Goal: Task Accomplishment & Management: Manage account settings

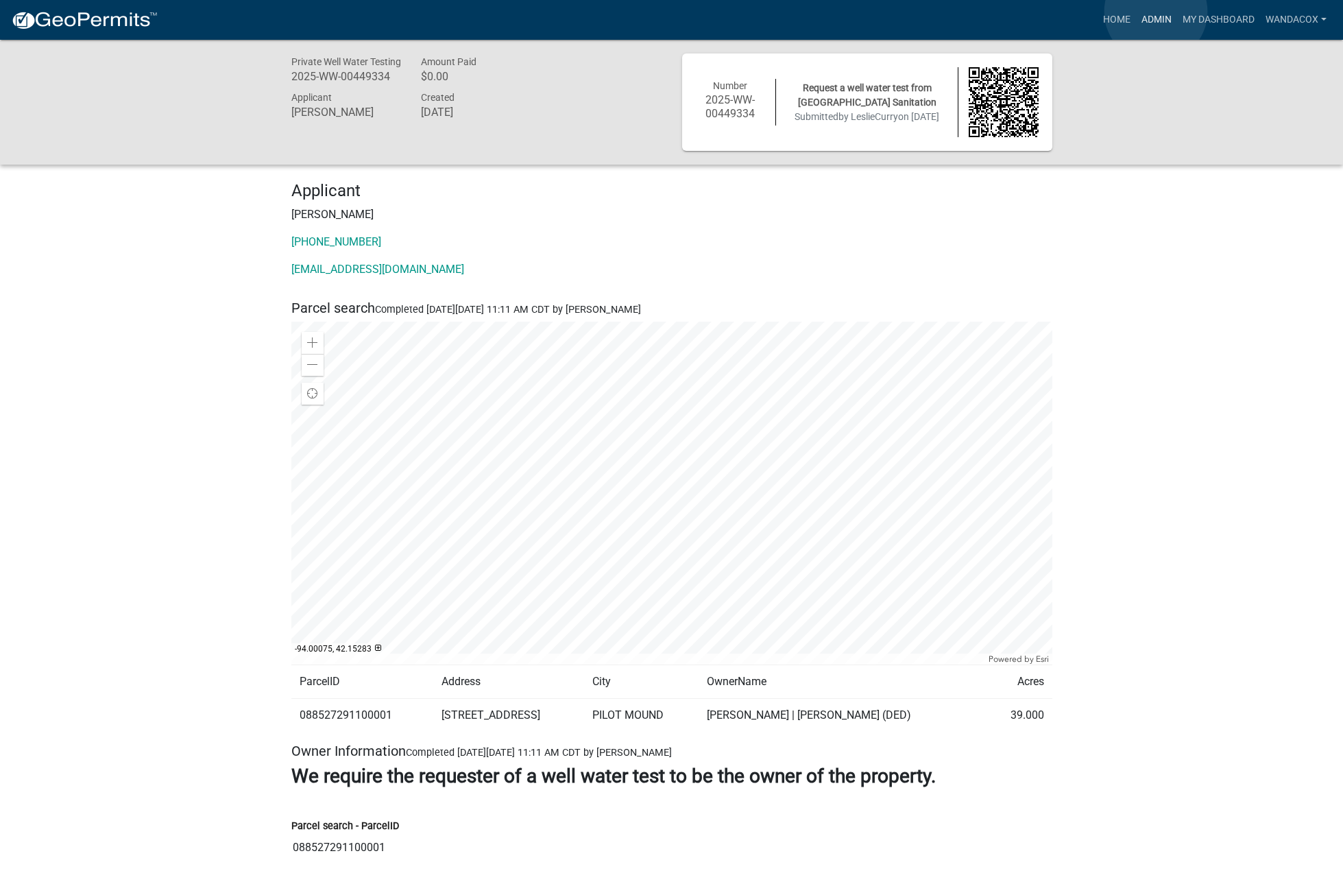
click at [1156, 12] on link "Admin" at bounding box center [1156, 20] width 41 height 26
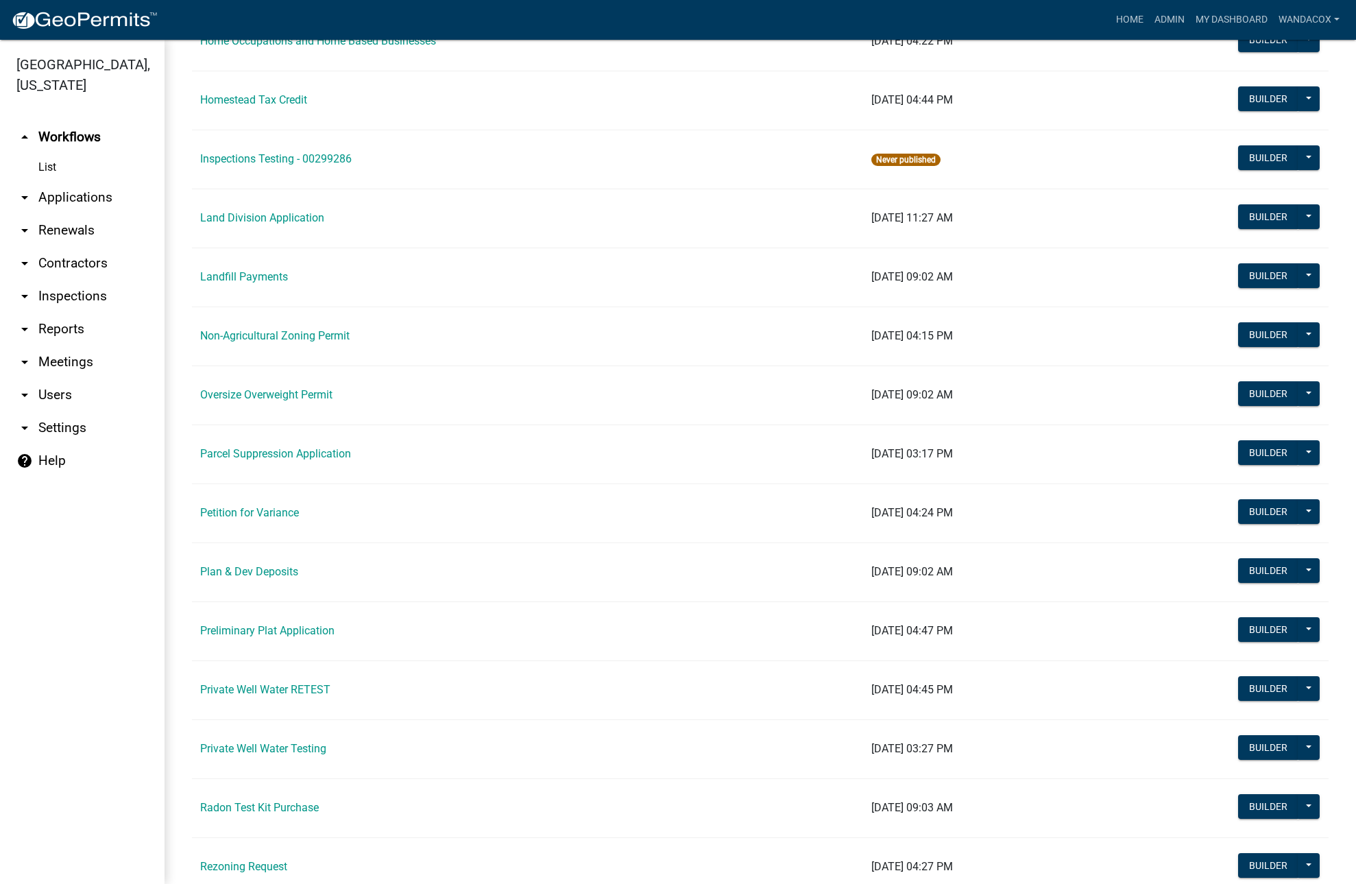
scroll to position [1114, 0]
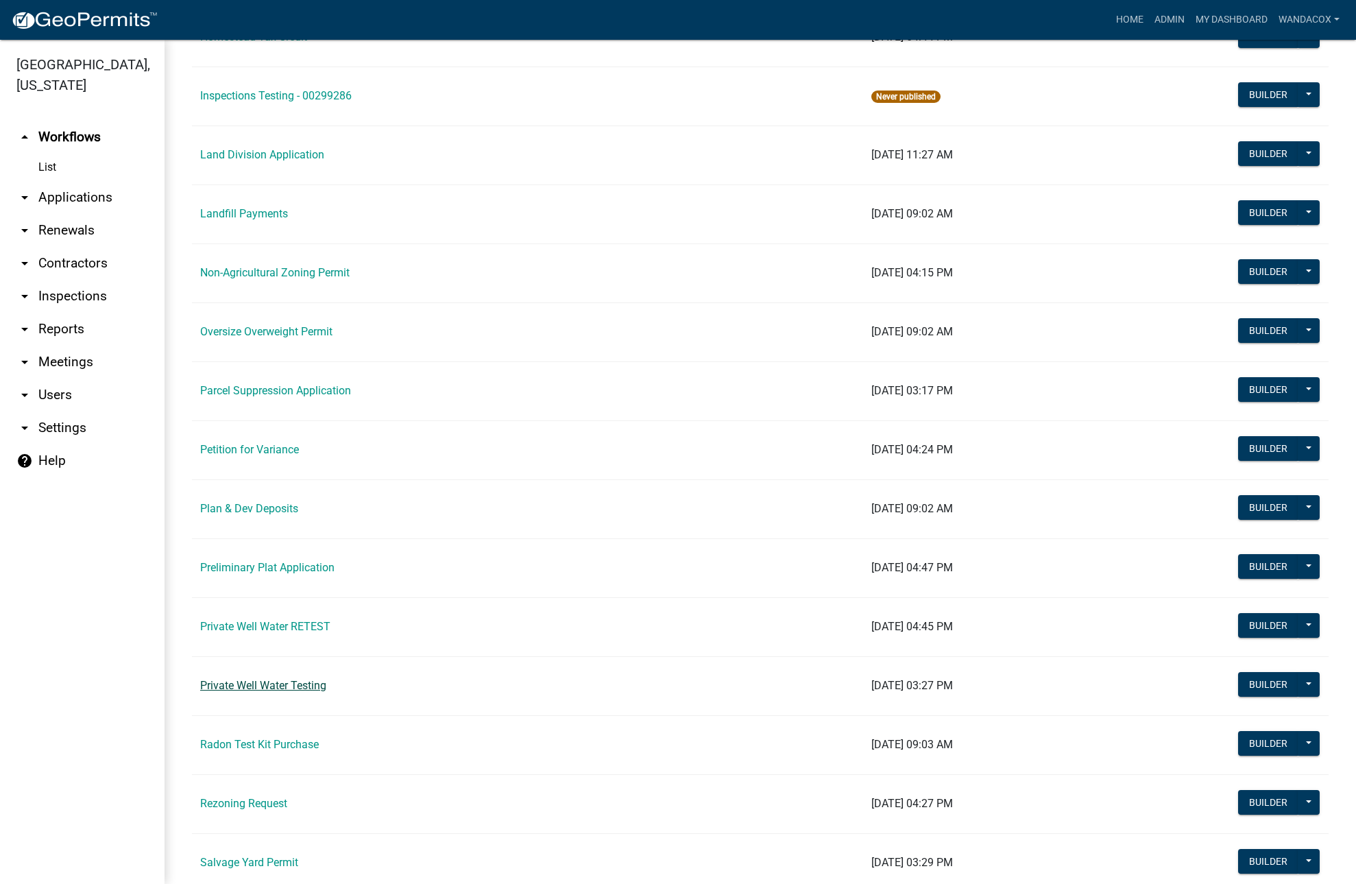
click at [279, 686] on link "Private Well Water Testing" at bounding box center [263, 685] width 126 height 13
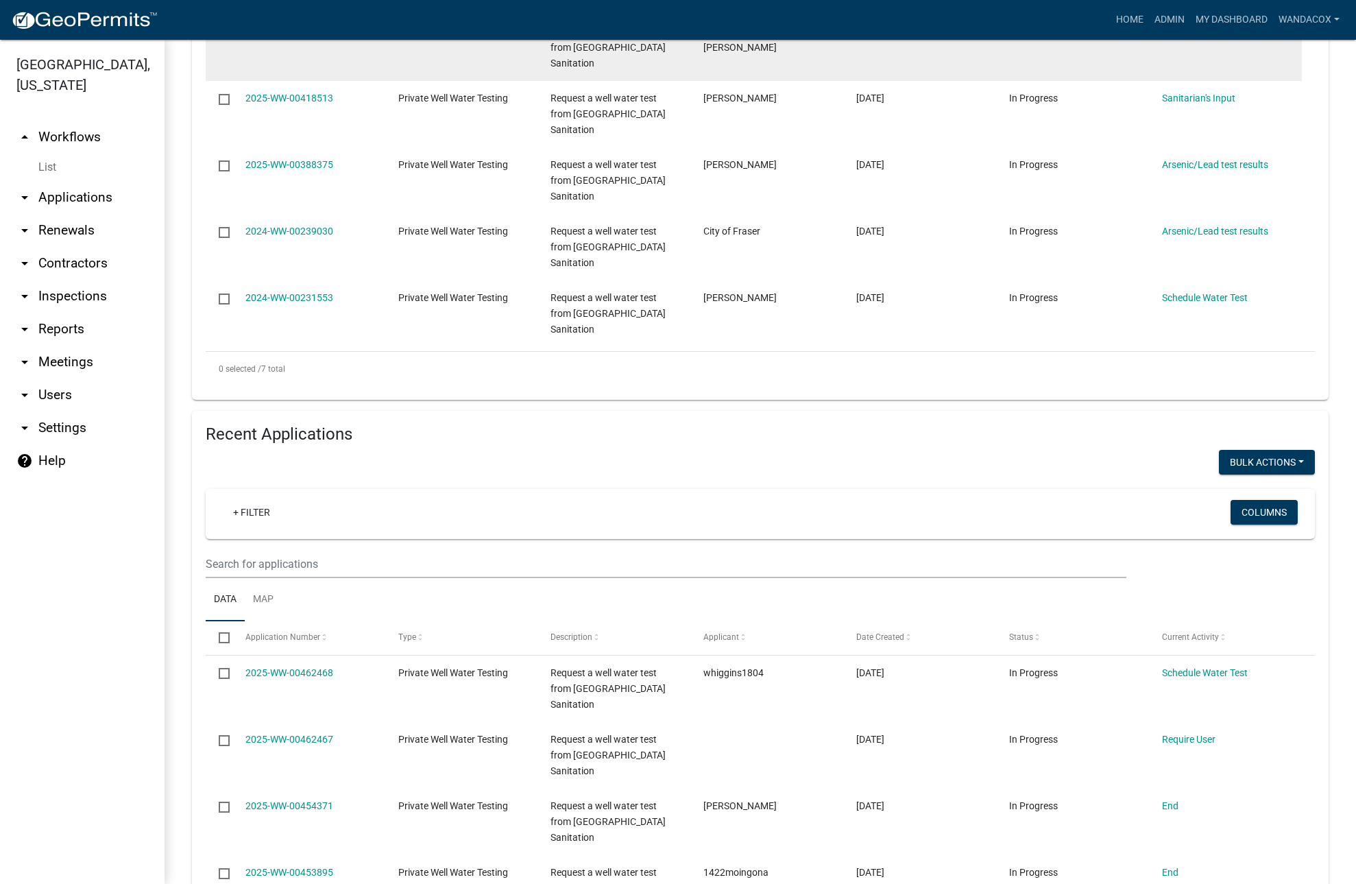
scroll to position [600, 0]
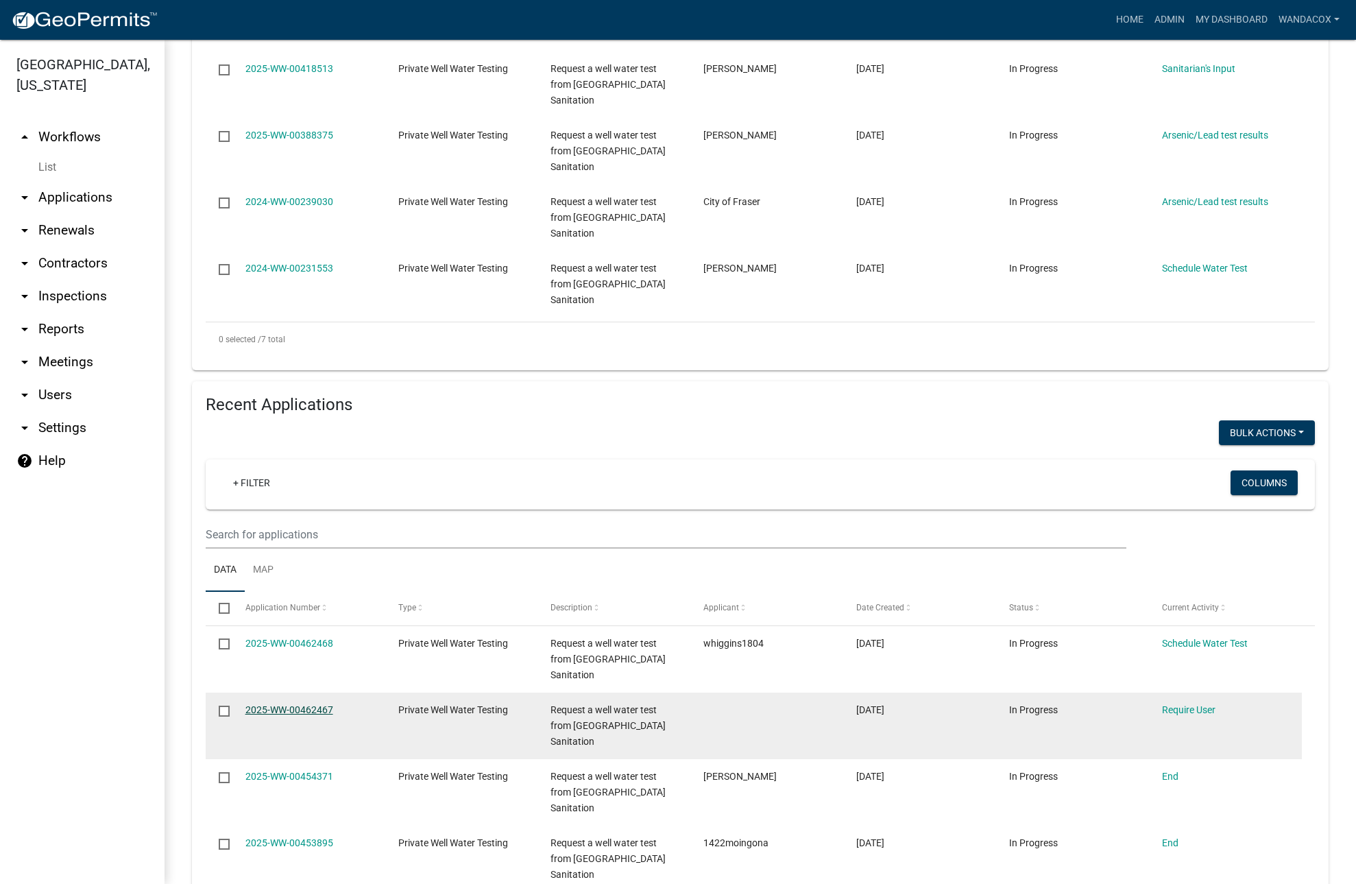
click at [266, 705] on link "2025-WW-00462467" at bounding box center [289, 709] width 88 height 11
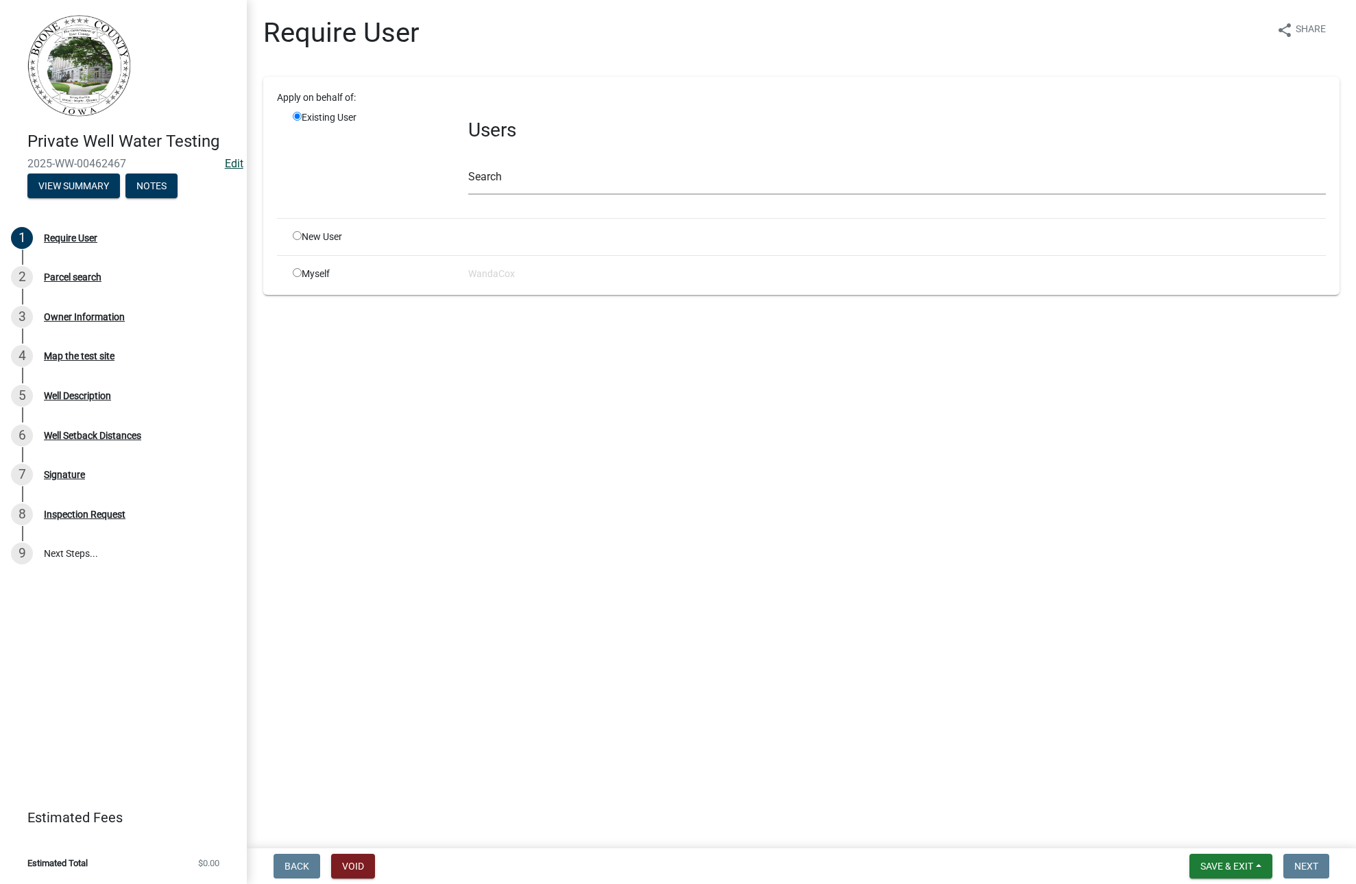
click at [226, 160] on link "Edit" at bounding box center [234, 163] width 19 height 13
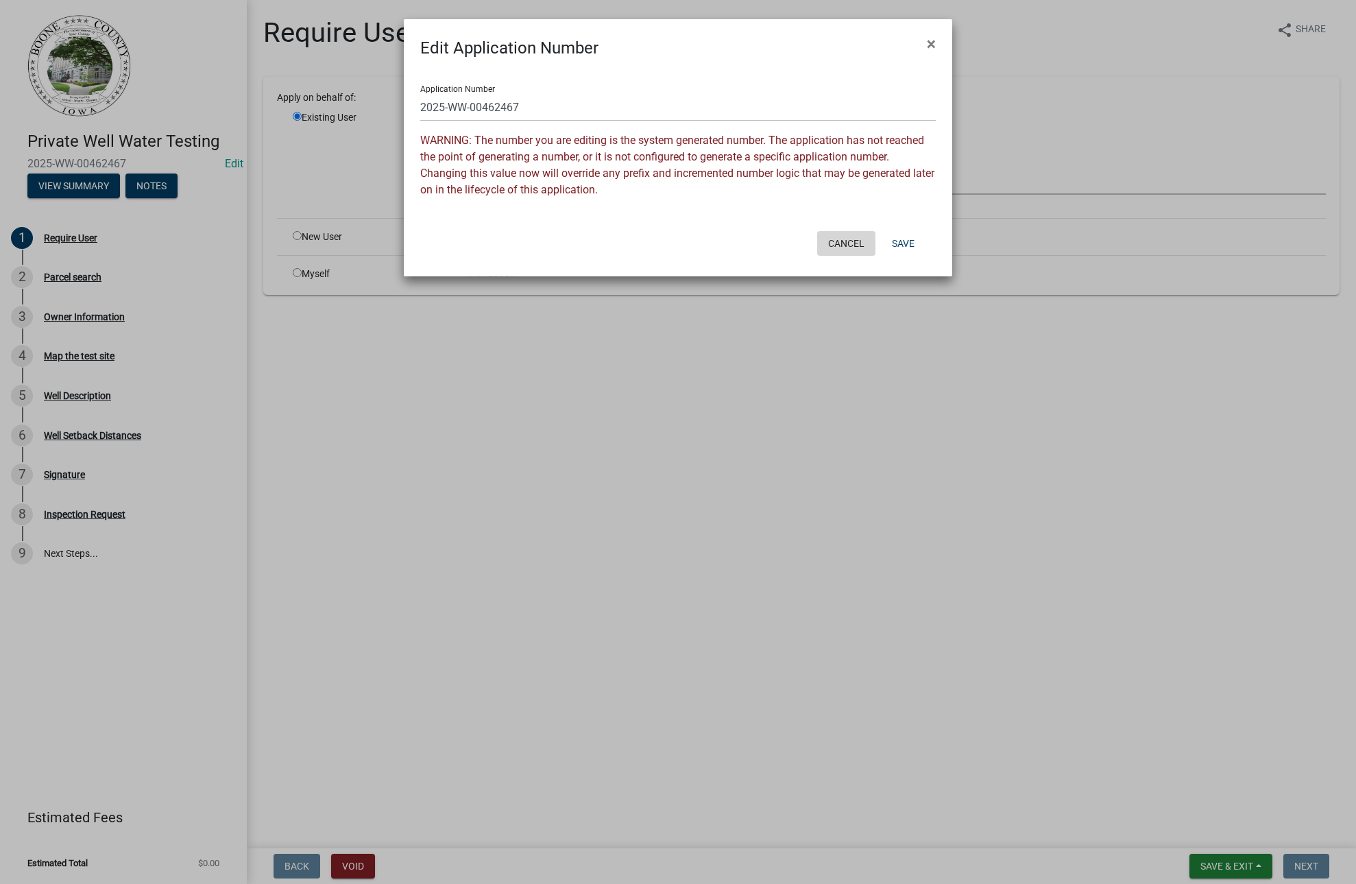
click at [845, 234] on button "Cancel" at bounding box center [846, 243] width 58 height 25
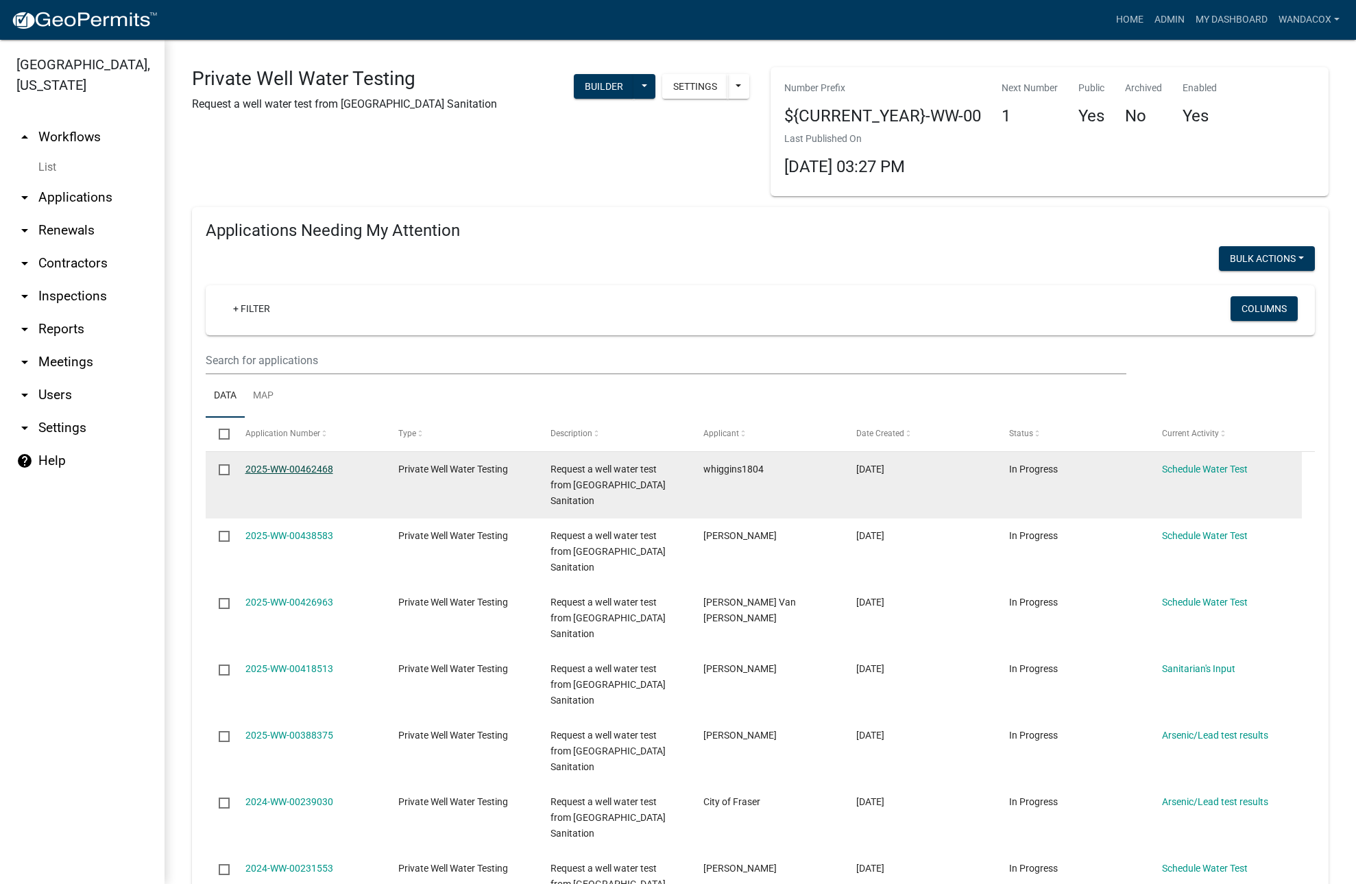
click at [312, 468] on link "2025-WW-00462468" at bounding box center [289, 468] width 88 height 11
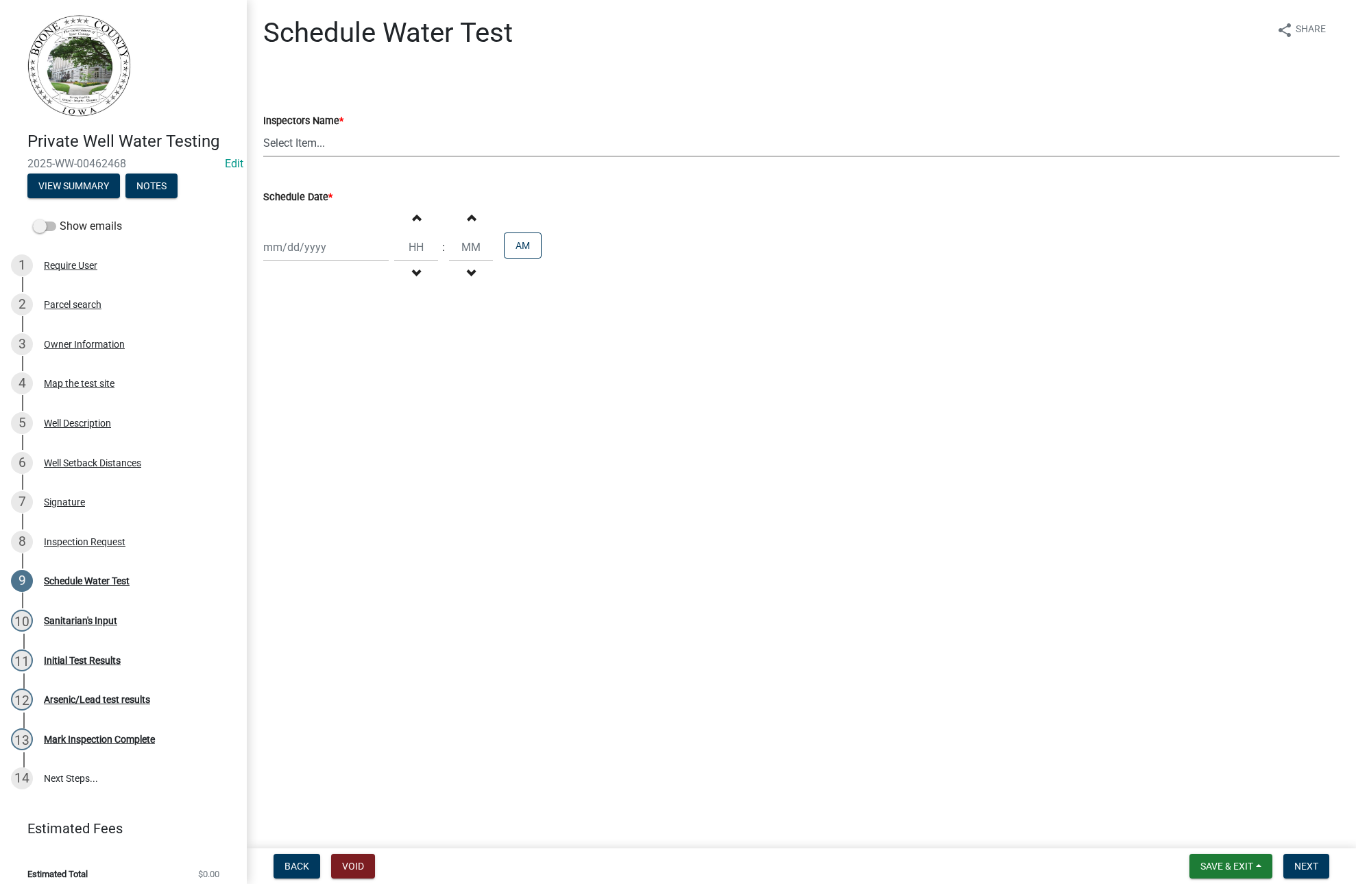
click at [302, 138] on select "Select Item... EdTharp21 (EdTharp21) mspeers ([PERSON_NAME]) WandaCox ([PERSON_…" at bounding box center [801, 143] width 1076 height 28
select select "1166babb-7ce8-442f-9c4a-1180ef3e1882"
click at [263, 129] on select "Select Item... EdTharp21 (EdTharp21) mspeers ([PERSON_NAME]) WandaCox ([PERSON_…" at bounding box center [801, 143] width 1076 height 28
click at [292, 258] on div at bounding box center [325, 247] width 125 height 28
select select "8"
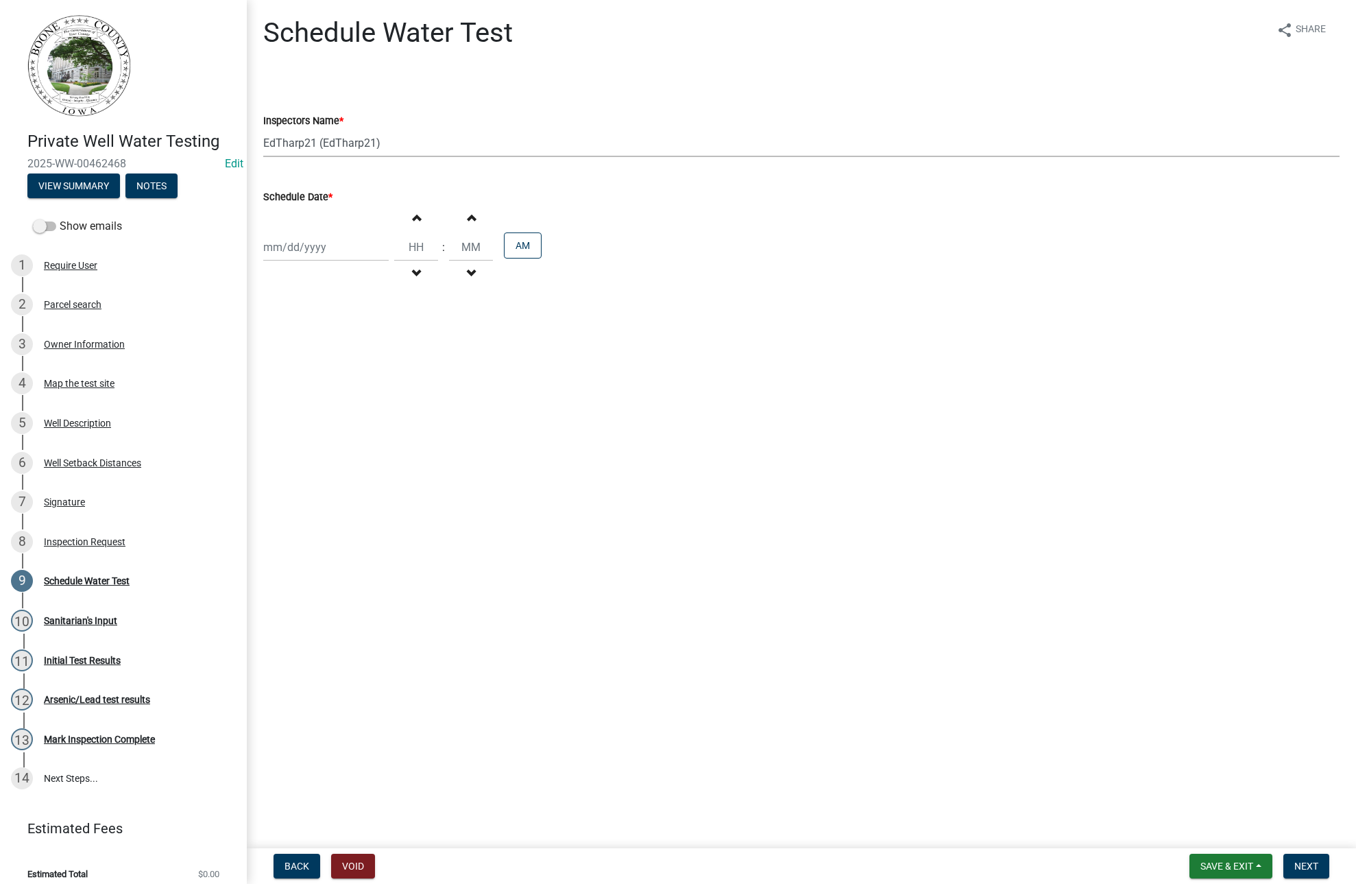
select select "2025"
click at [293, 364] on div "12" at bounding box center [299, 364] width 22 height 22
type input "[DATE]"
click at [413, 219] on span "button" at bounding box center [416, 217] width 7 height 11
type input "01"
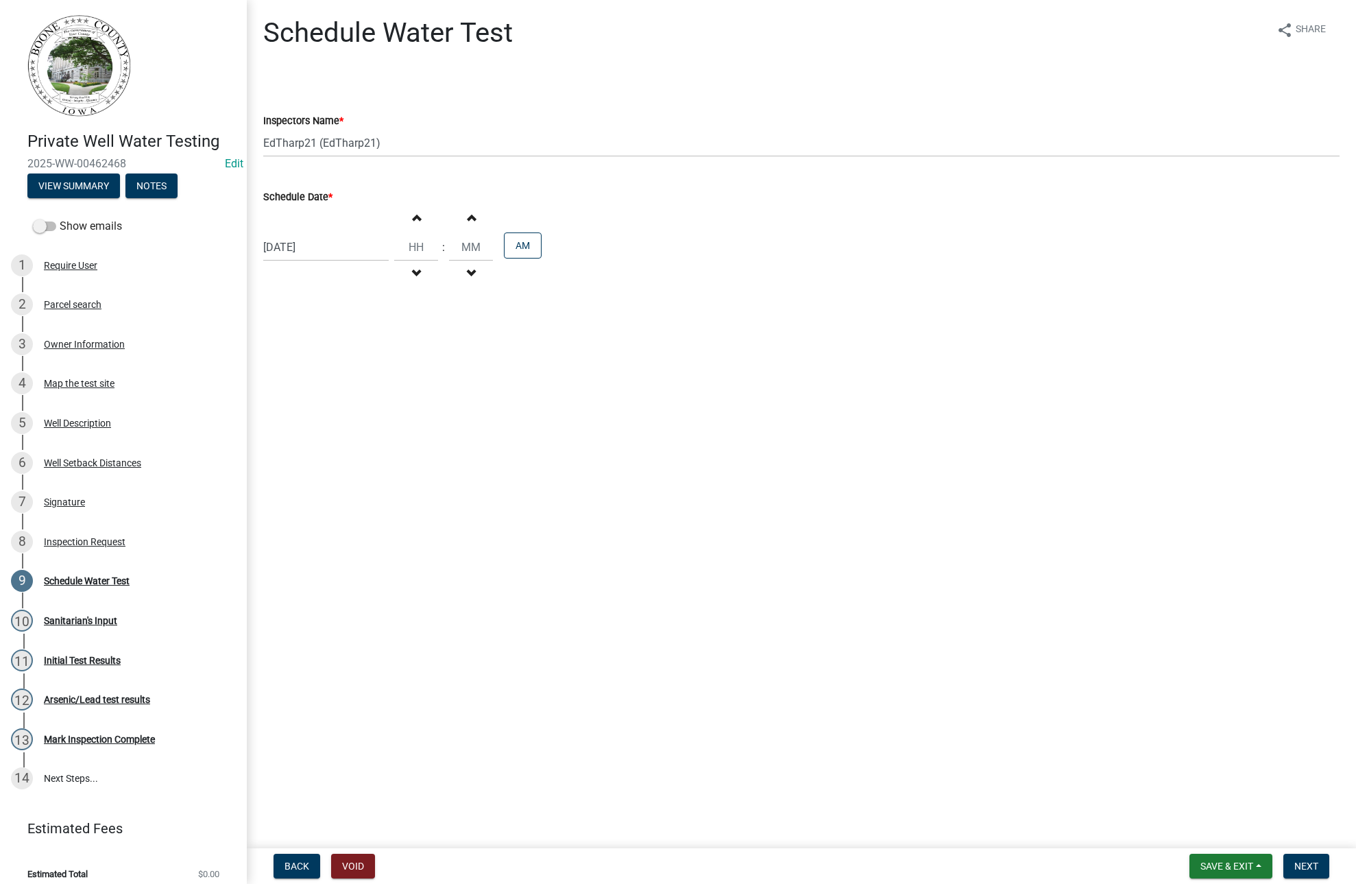
type input "00"
click at [413, 219] on span "button" at bounding box center [416, 217] width 7 height 11
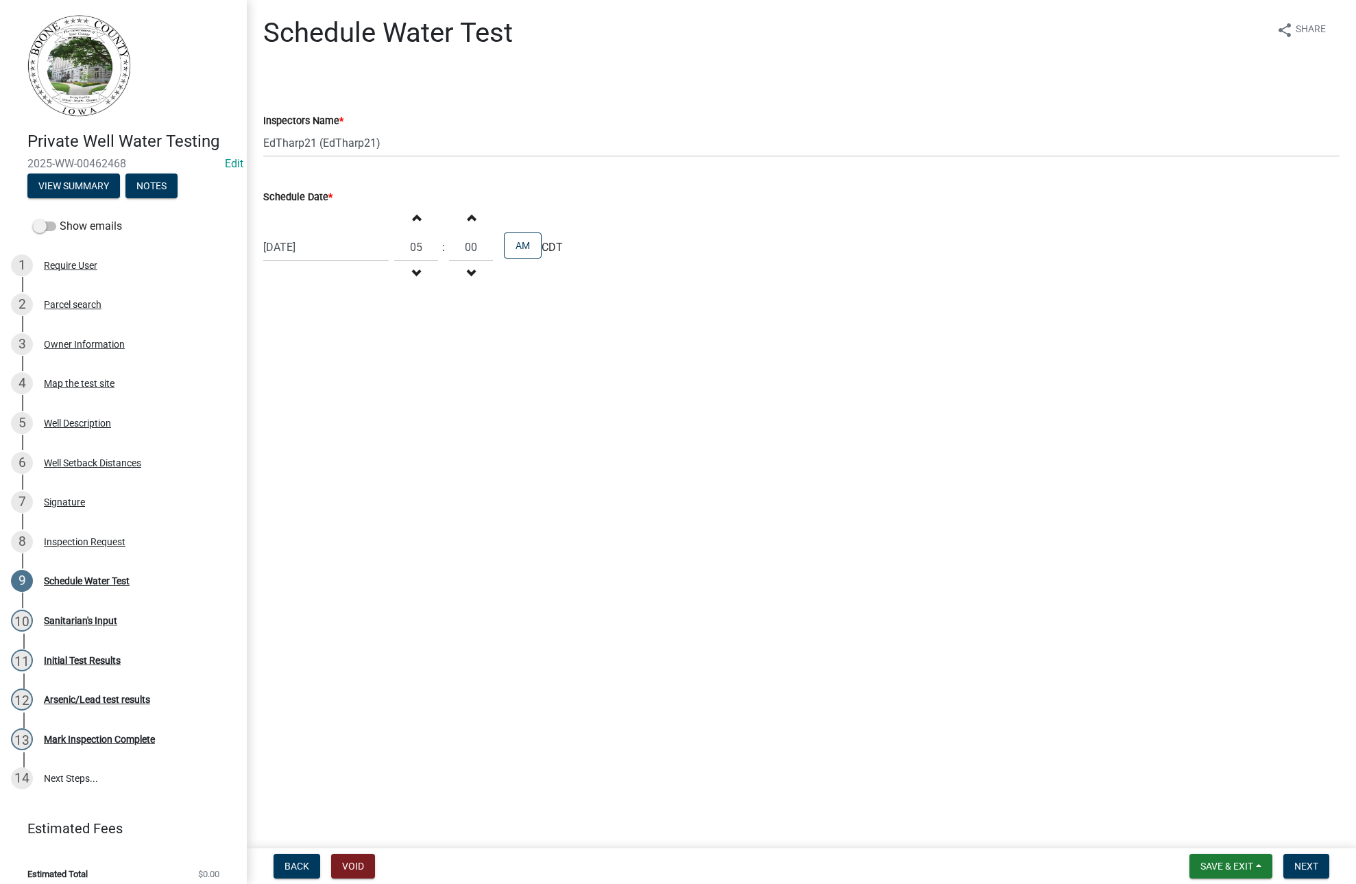
click at [413, 219] on span "button" at bounding box center [416, 217] width 7 height 11
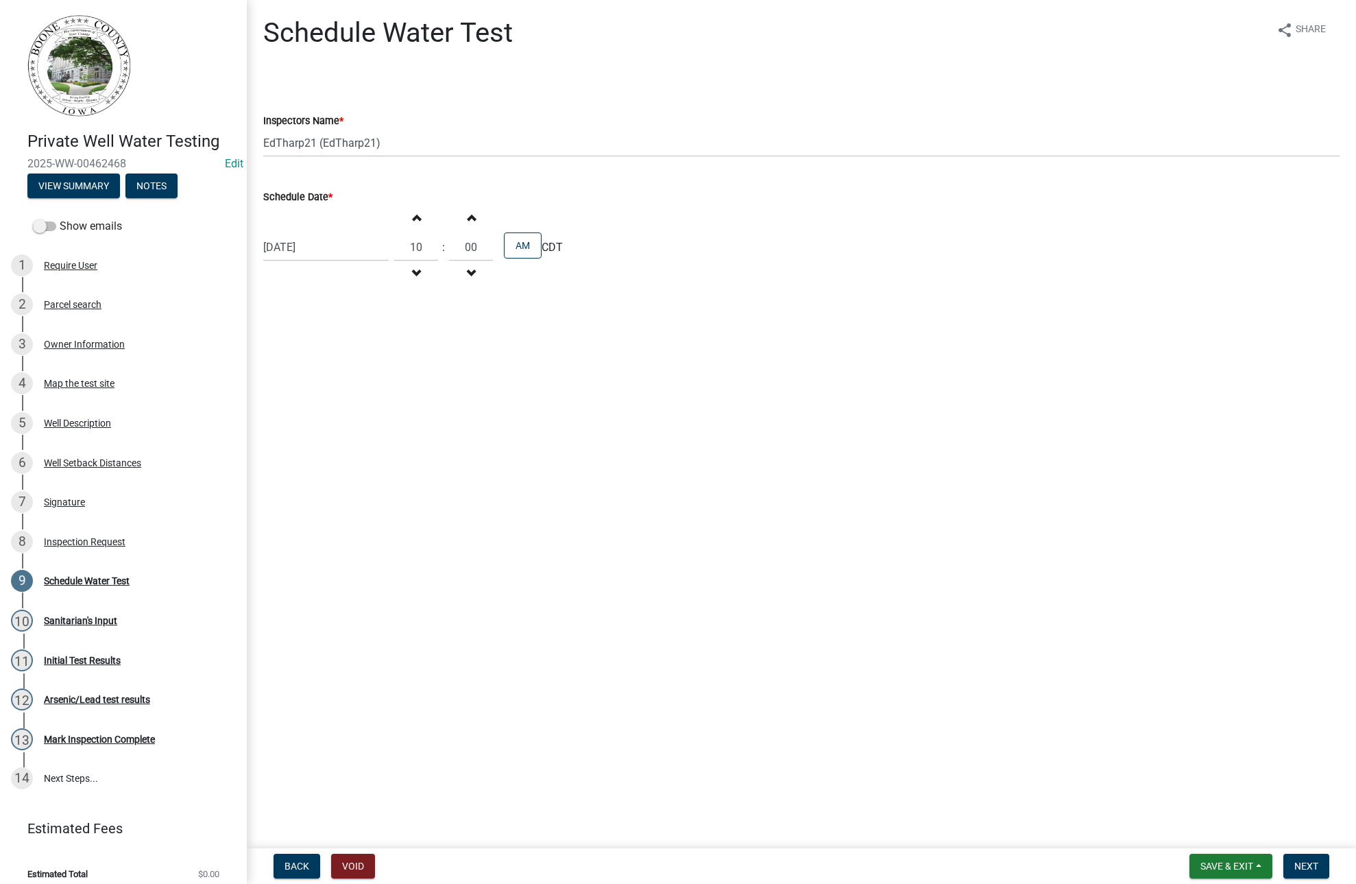
click at [413, 219] on span "button" at bounding box center [416, 217] width 7 height 11
type input "11"
click at [468, 217] on span "button" at bounding box center [471, 217] width 7 height 11
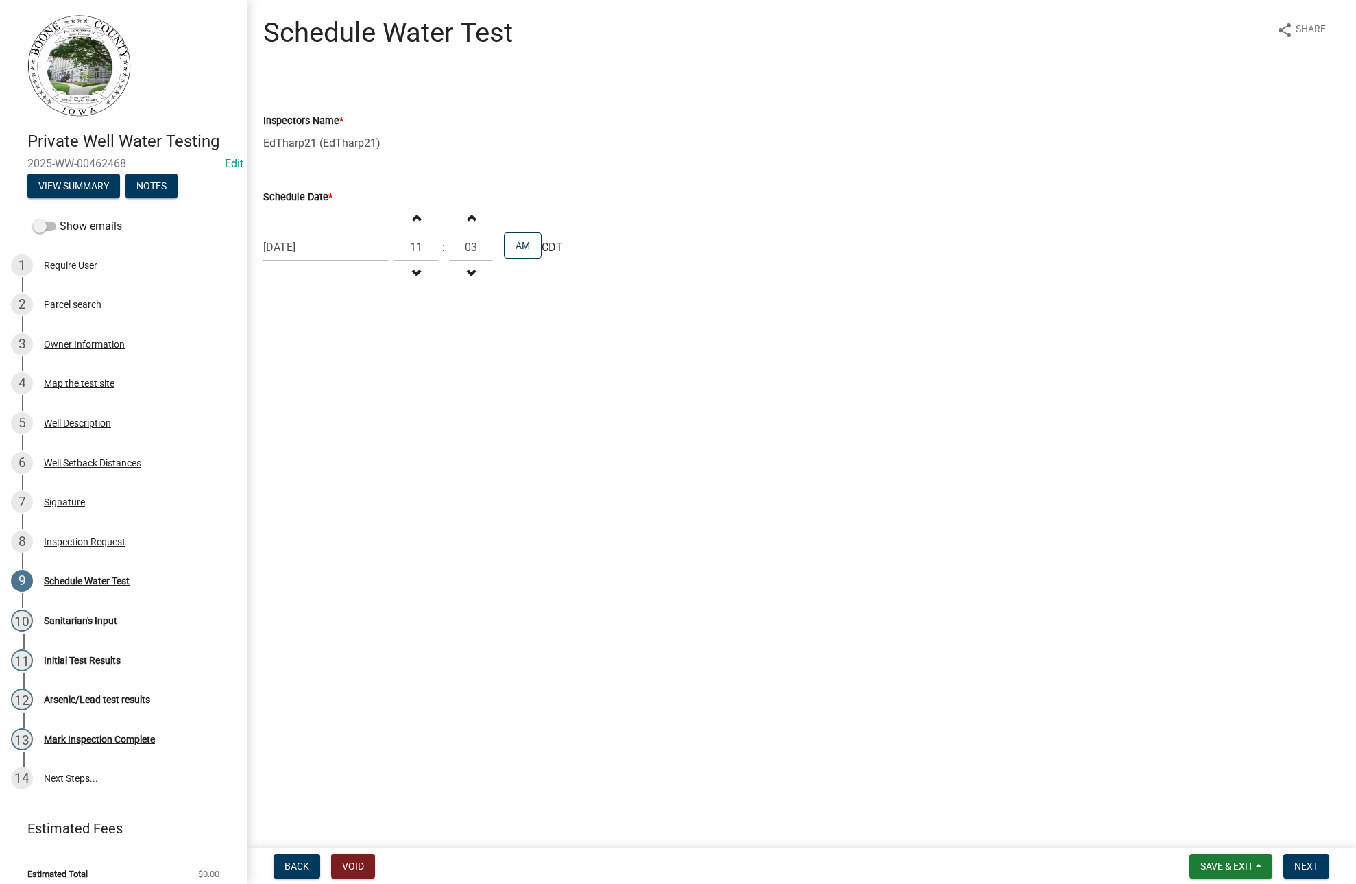
click at [468, 217] on span "button" at bounding box center [471, 217] width 7 height 11
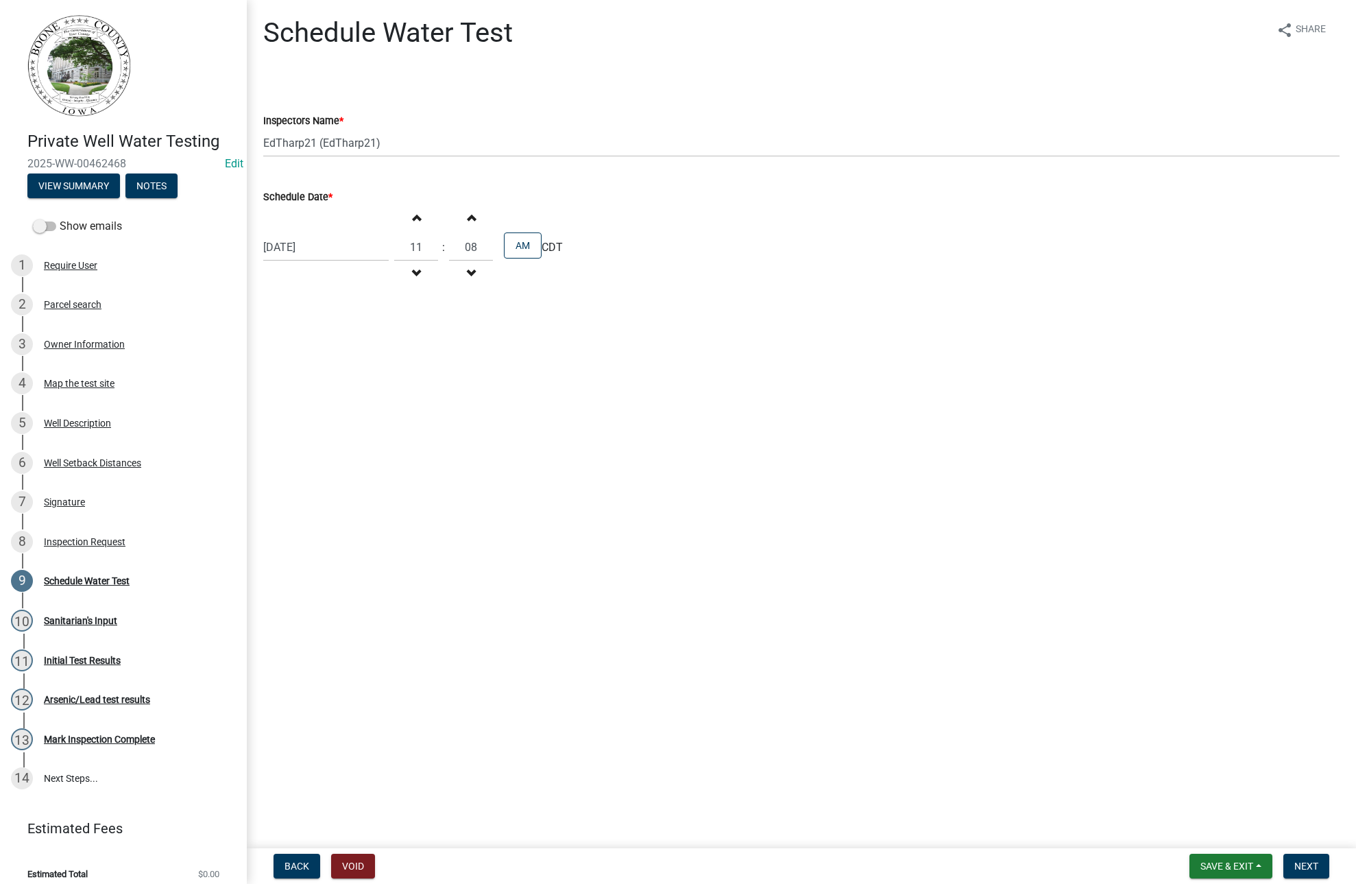
click at [468, 217] on span "button" at bounding box center [471, 217] width 7 height 11
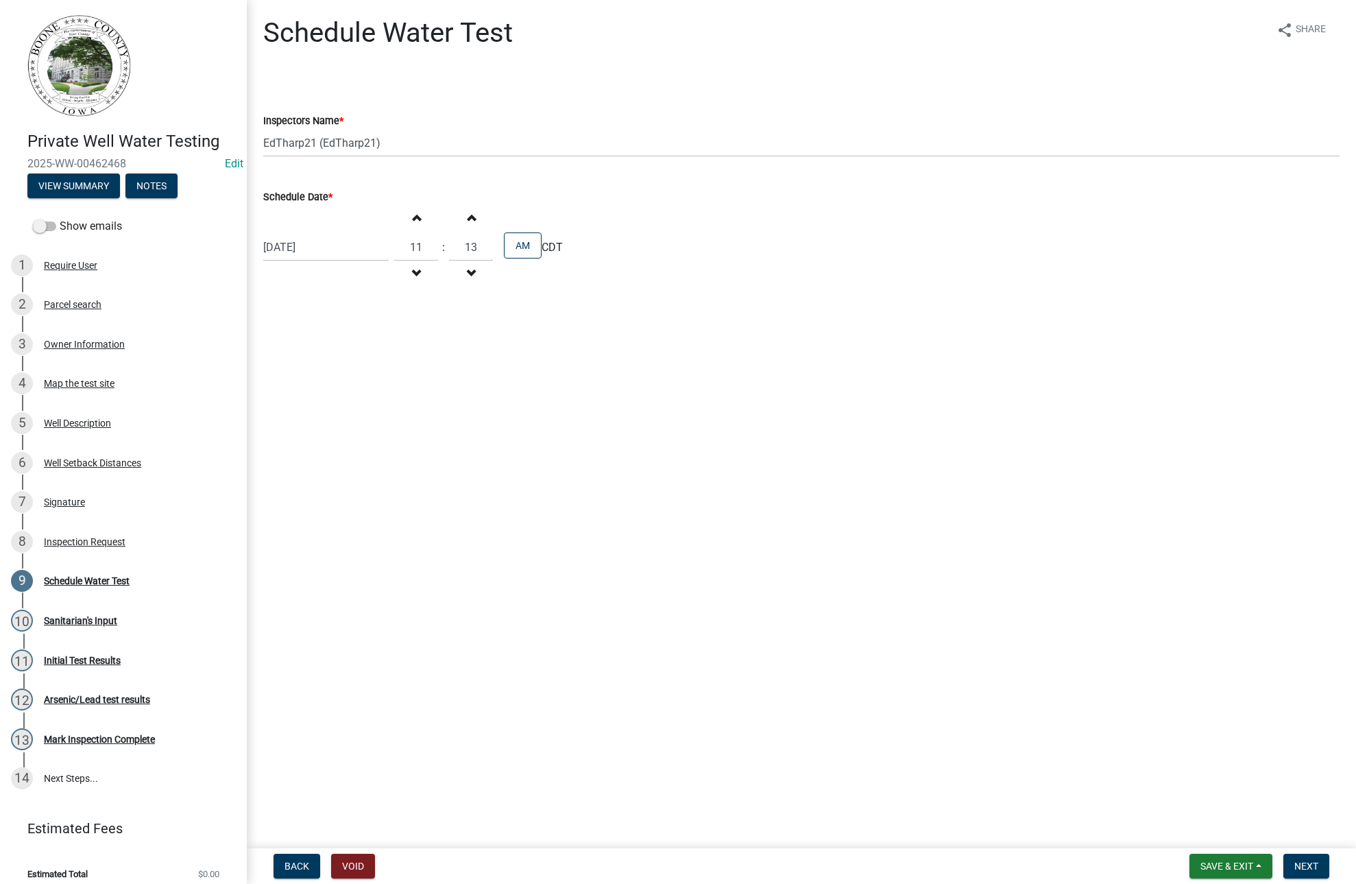
click at [468, 217] on span "button" at bounding box center [471, 217] width 7 height 11
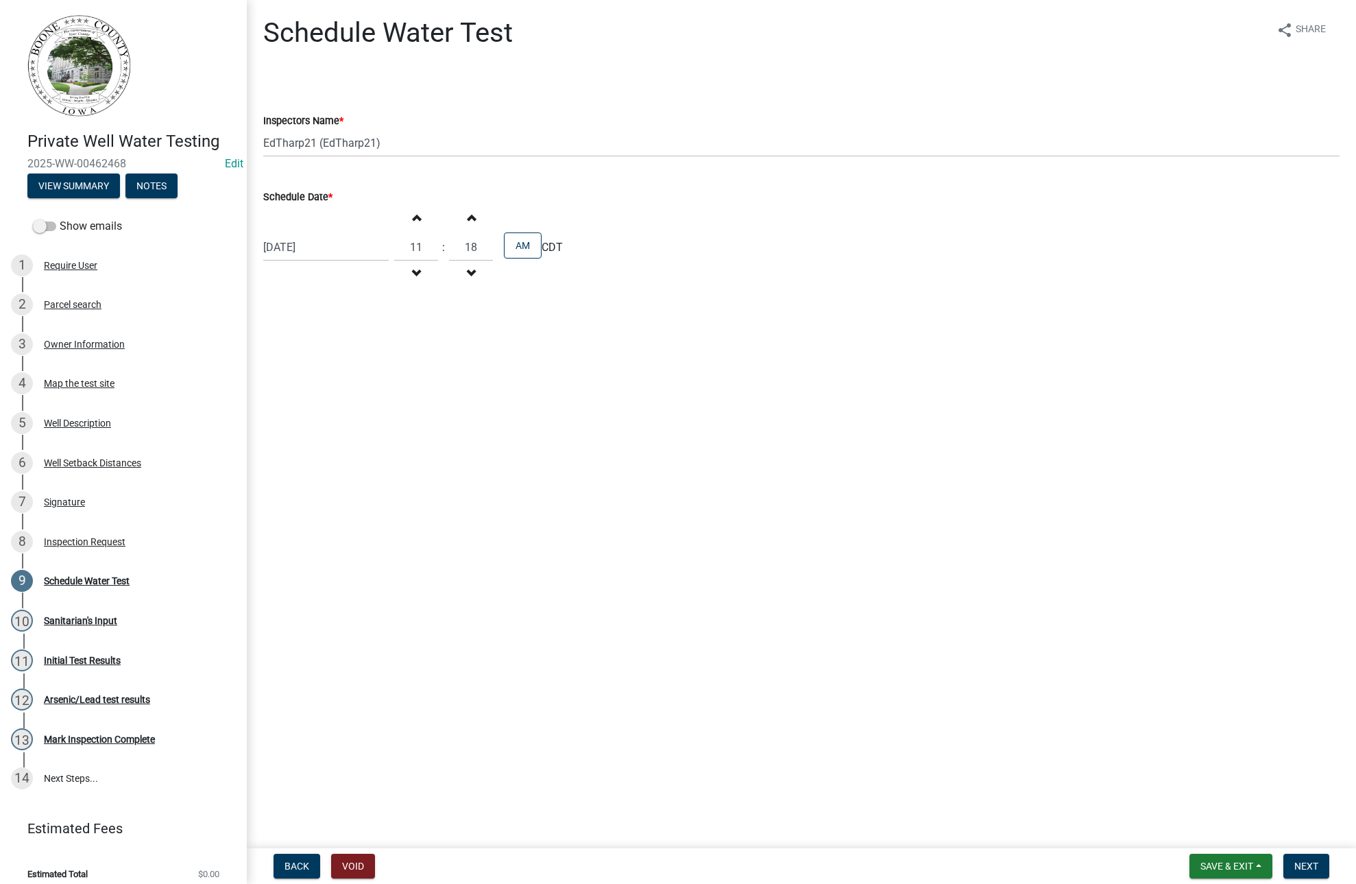
click at [468, 217] on span "button" at bounding box center [471, 217] width 7 height 11
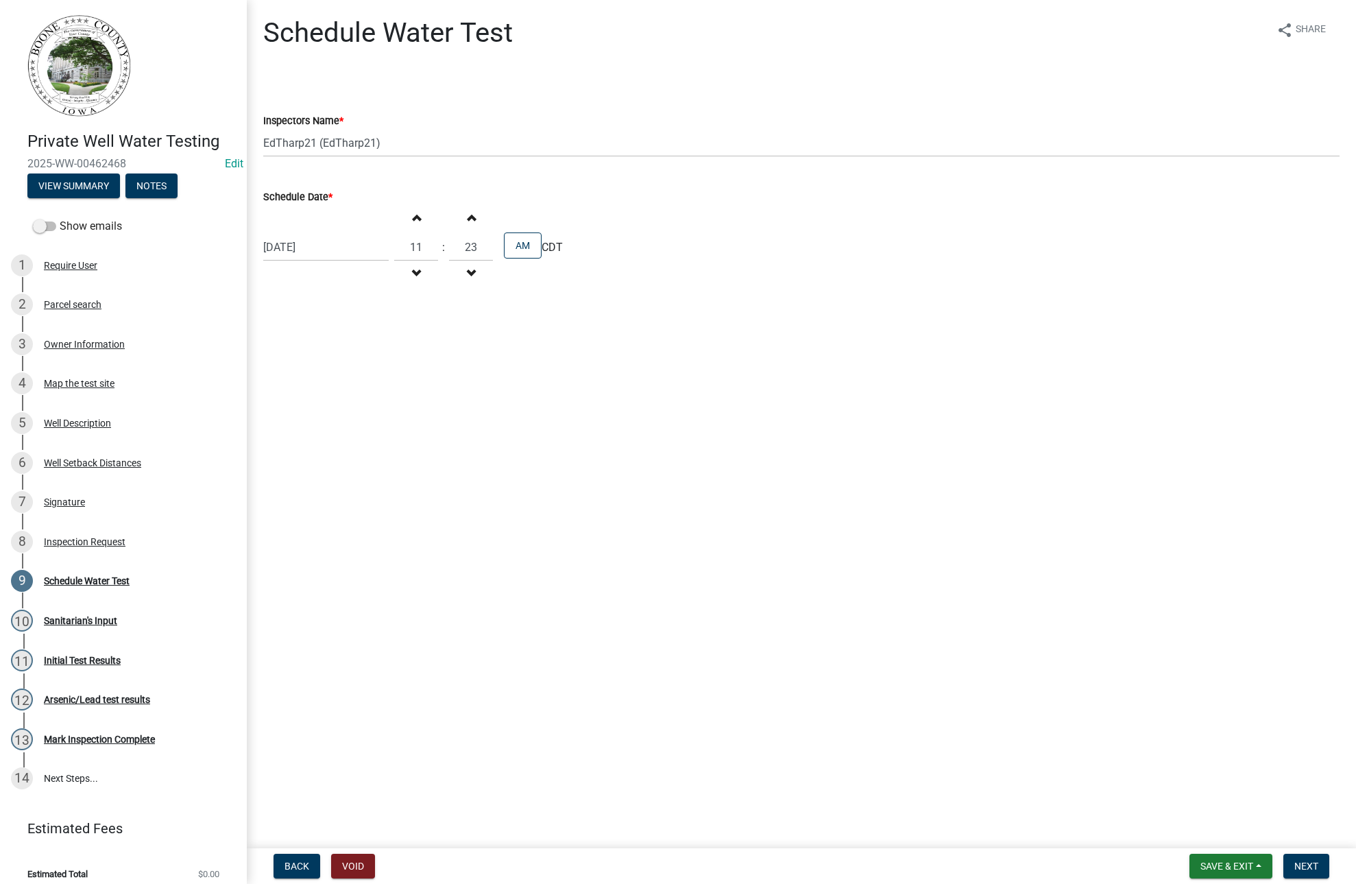
click at [468, 217] on span "button" at bounding box center [471, 217] width 7 height 11
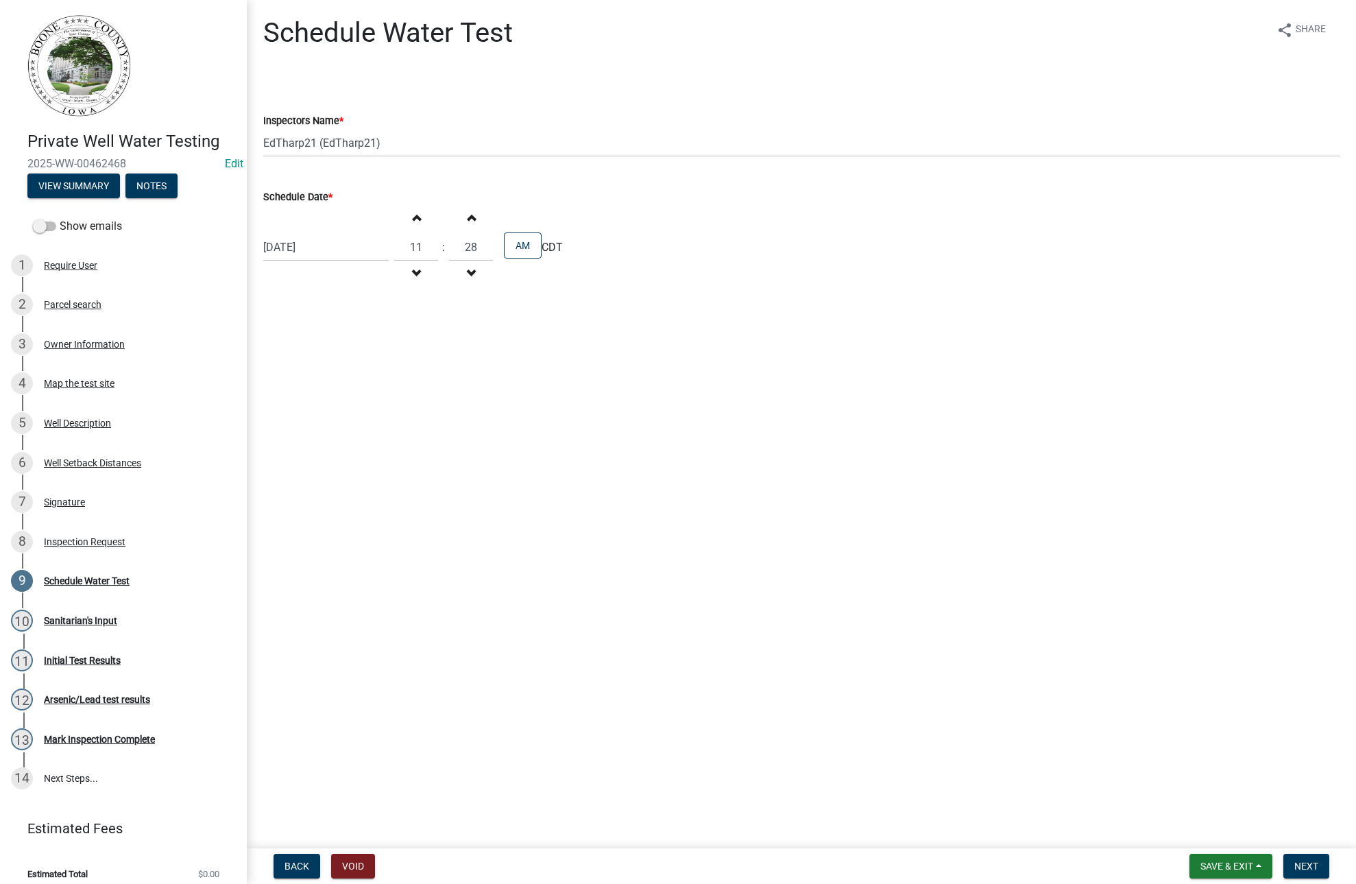
click at [468, 217] on span "button" at bounding box center [471, 217] width 7 height 11
type input "30"
click at [1307, 861] on span "Next" at bounding box center [1306, 865] width 24 height 11
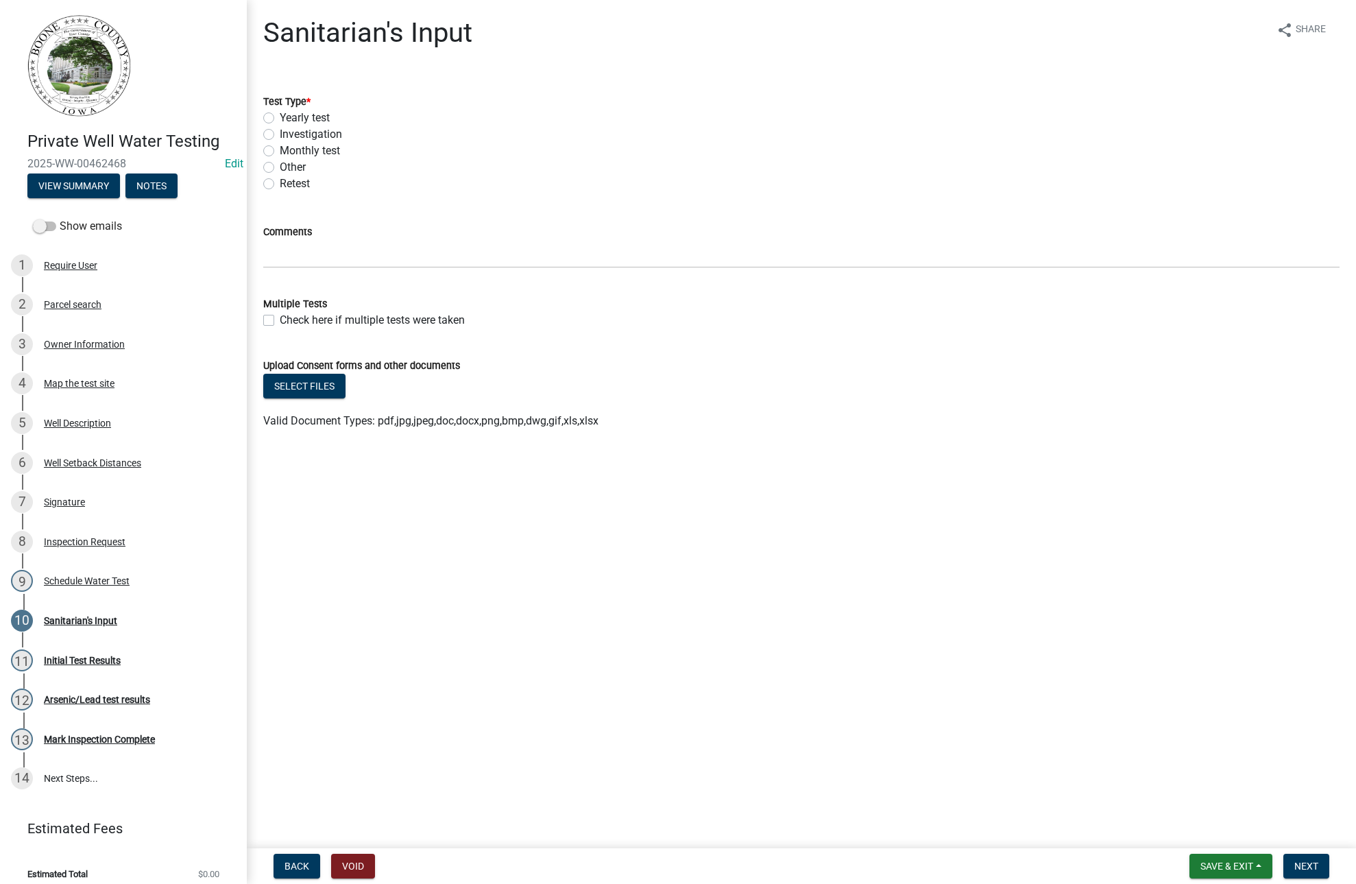
click at [280, 112] on label "Yearly test" at bounding box center [305, 118] width 50 height 16
click at [280, 112] on input "Yearly test" at bounding box center [284, 114] width 9 height 9
radio input "true"
click at [1322, 860] on button "Next" at bounding box center [1306, 866] width 46 height 25
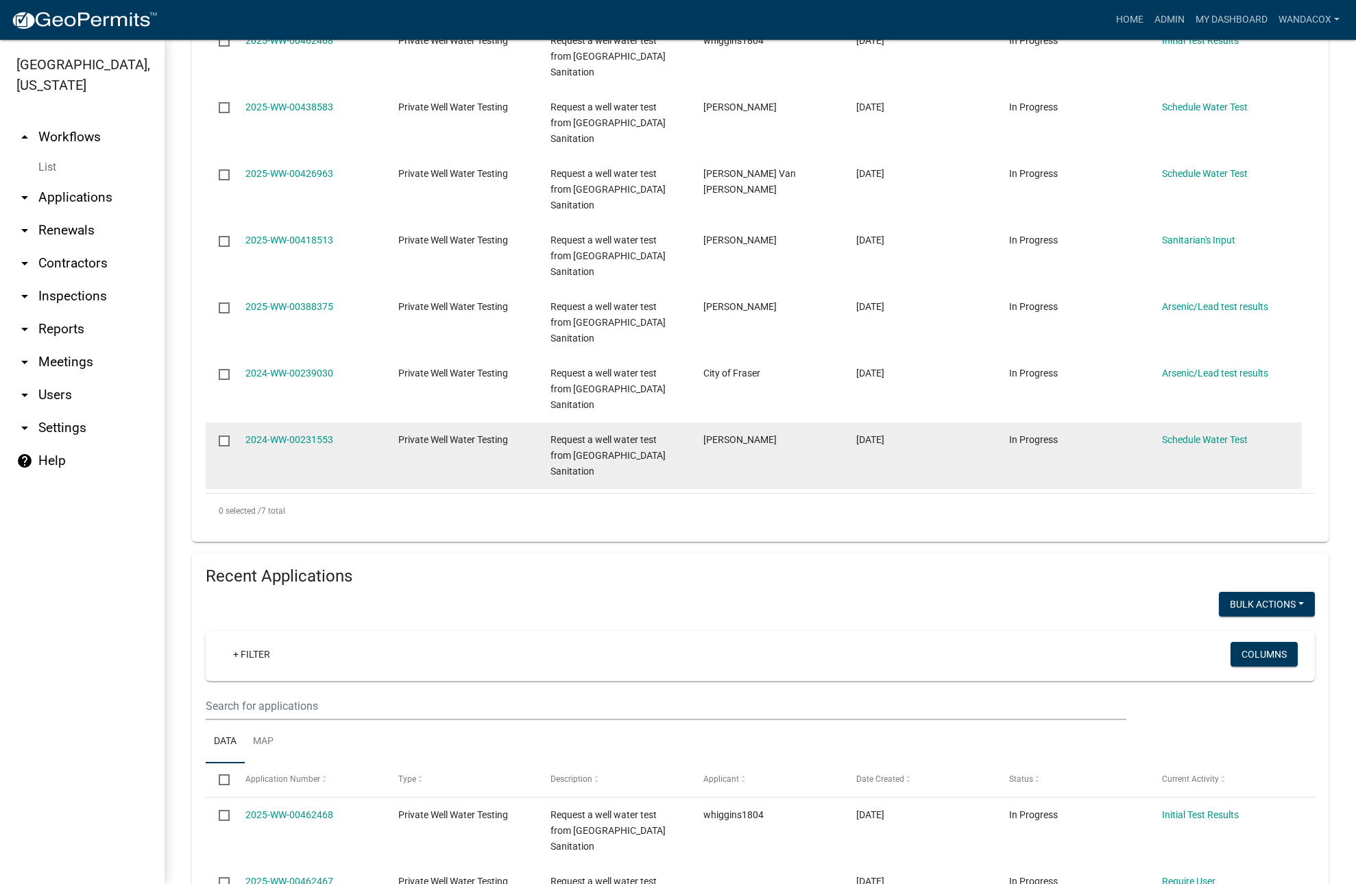
scroll to position [600, 0]
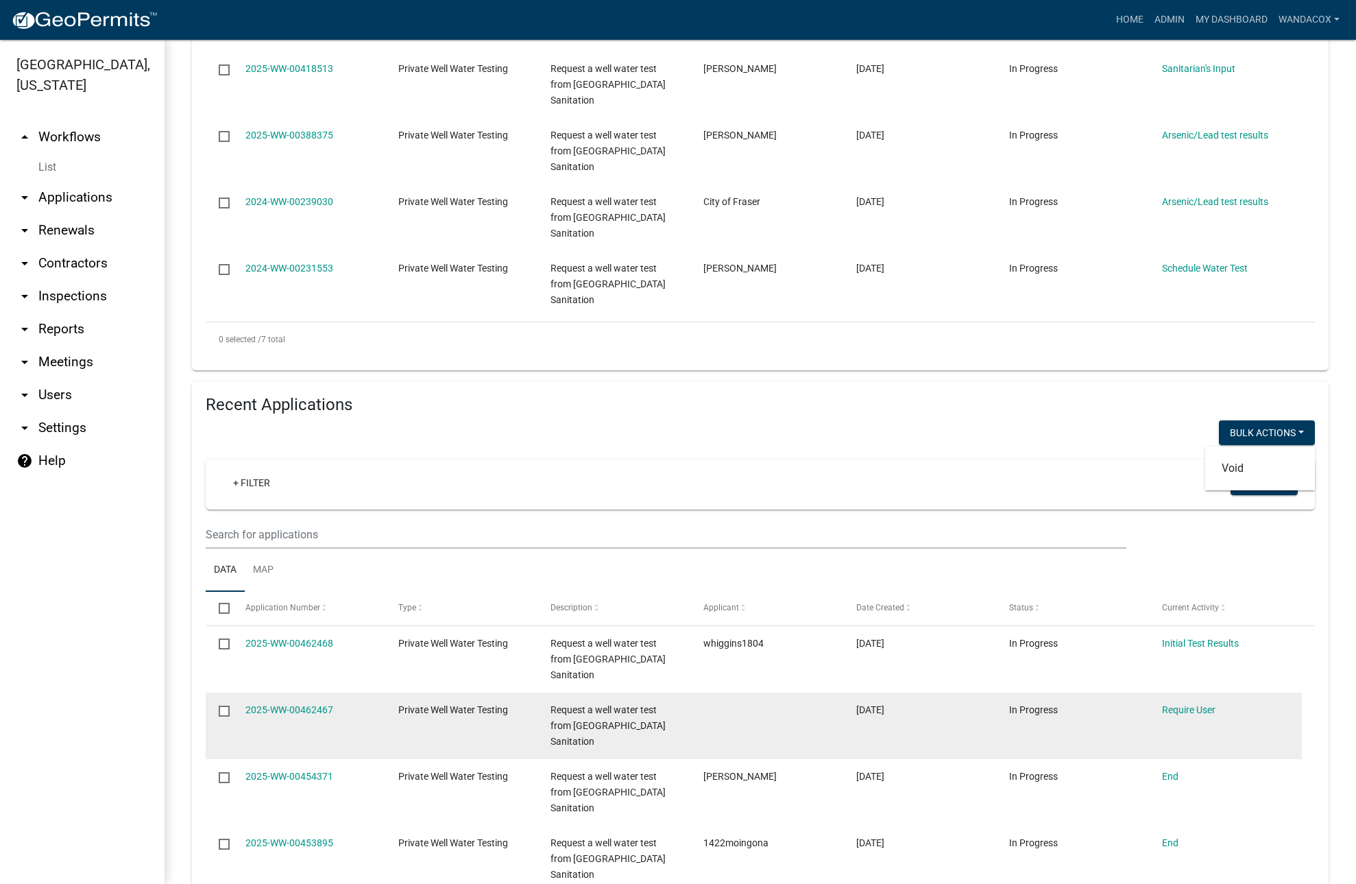
click at [223, 707] on input "checkbox" at bounding box center [223, 709] width 9 height 9
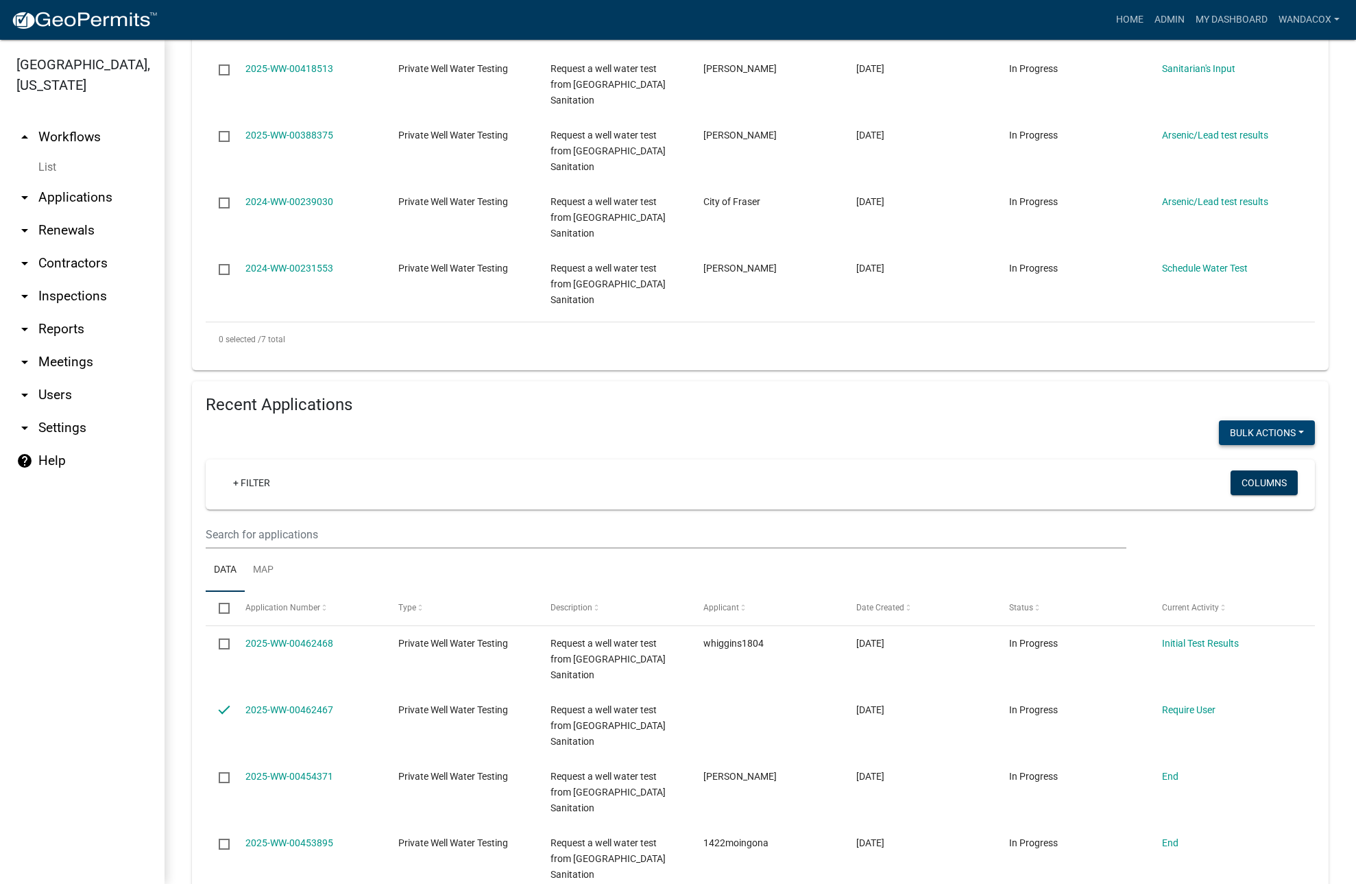
click at [1222, 468] on button "Void" at bounding box center [1260, 468] width 110 height 33
checkbox input "false"
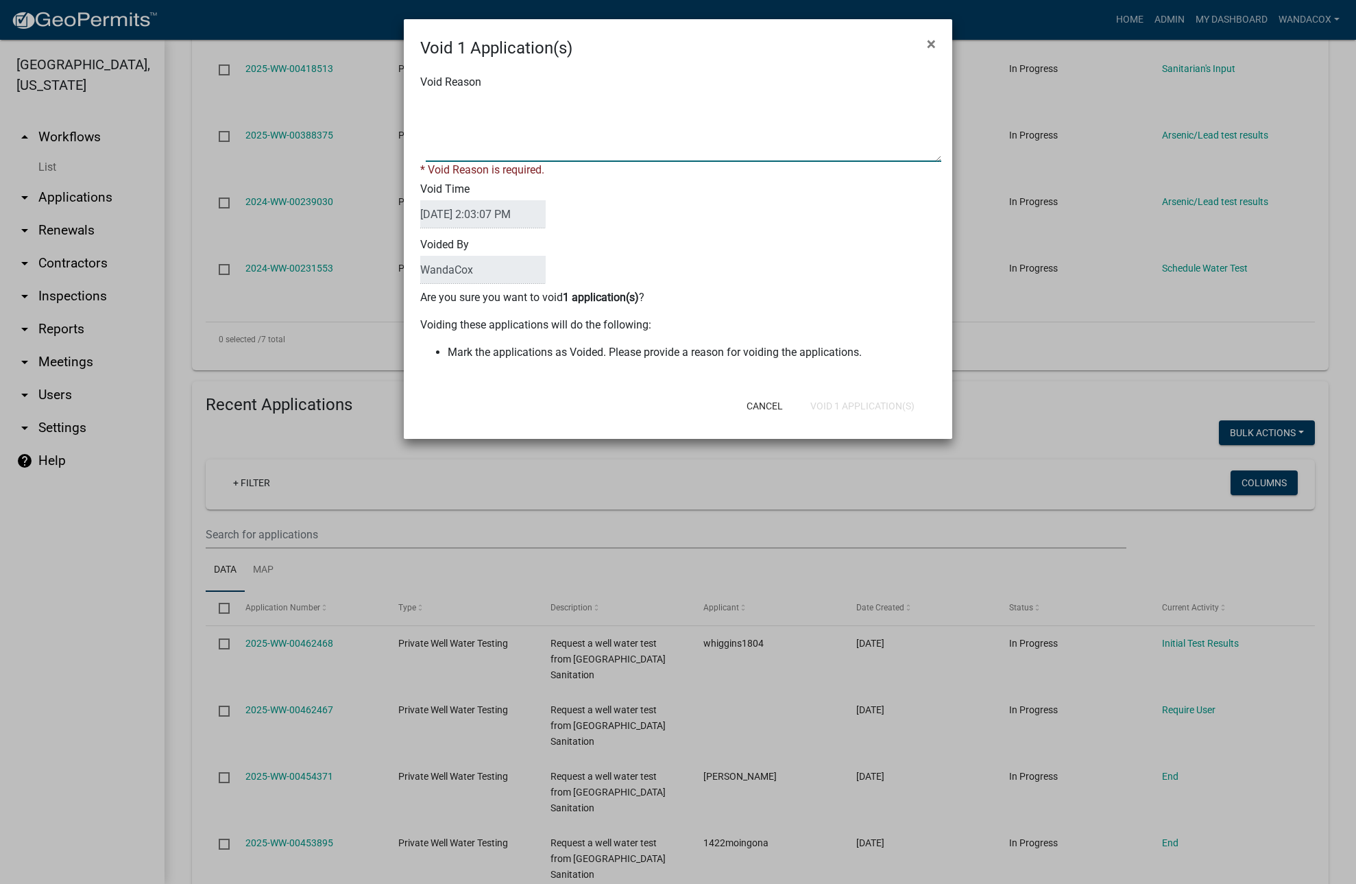
click at [486, 147] on textarea "Void Reason" at bounding box center [684, 127] width 516 height 69
type textarea "incomplete application"
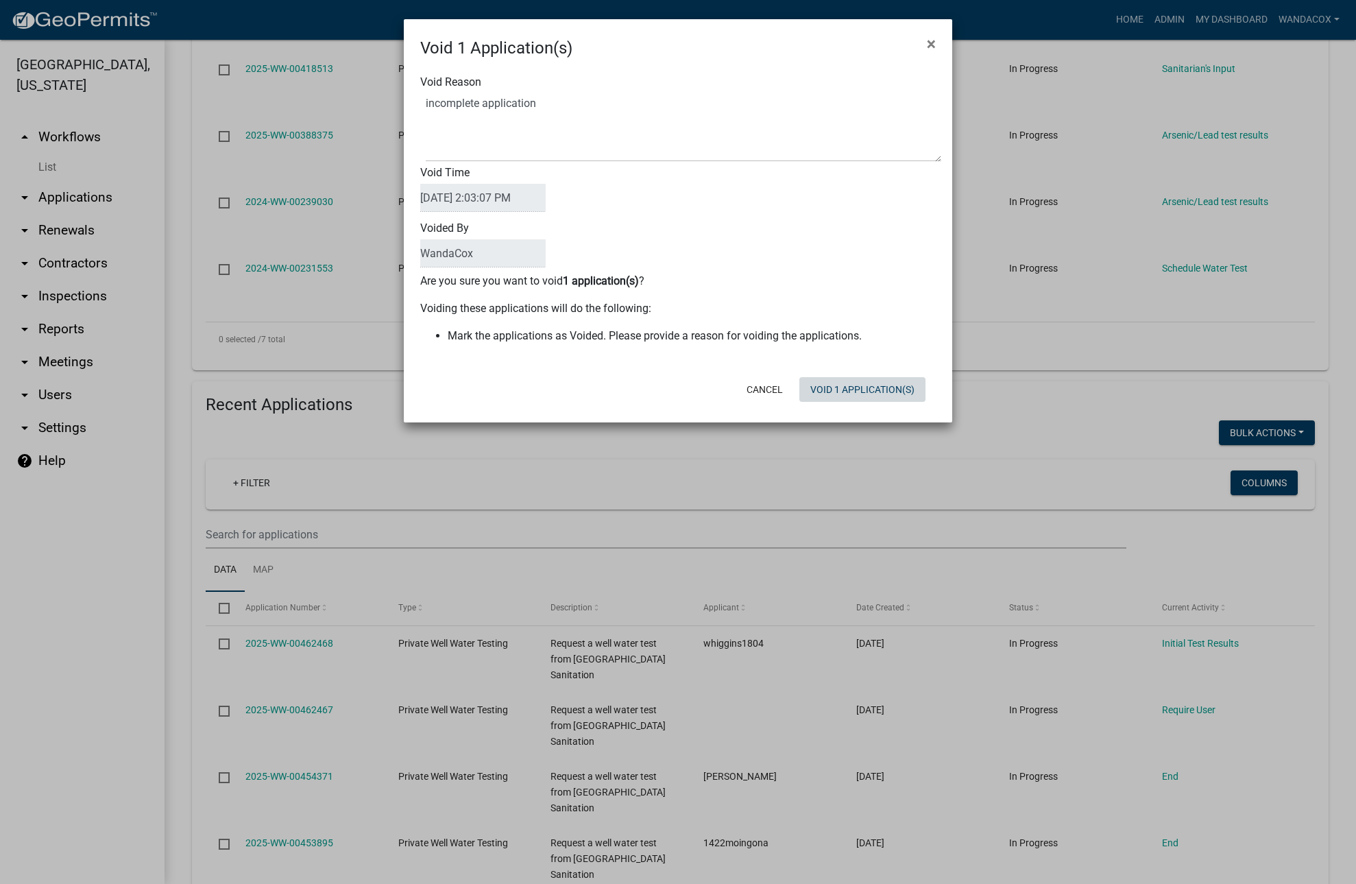
click at [821, 405] on div "Cancel Void 1 Application(s)" at bounding box center [768, 390] width 338 height 36
click at [837, 385] on button "Void 1 Application(s)" at bounding box center [862, 389] width 126 height 25
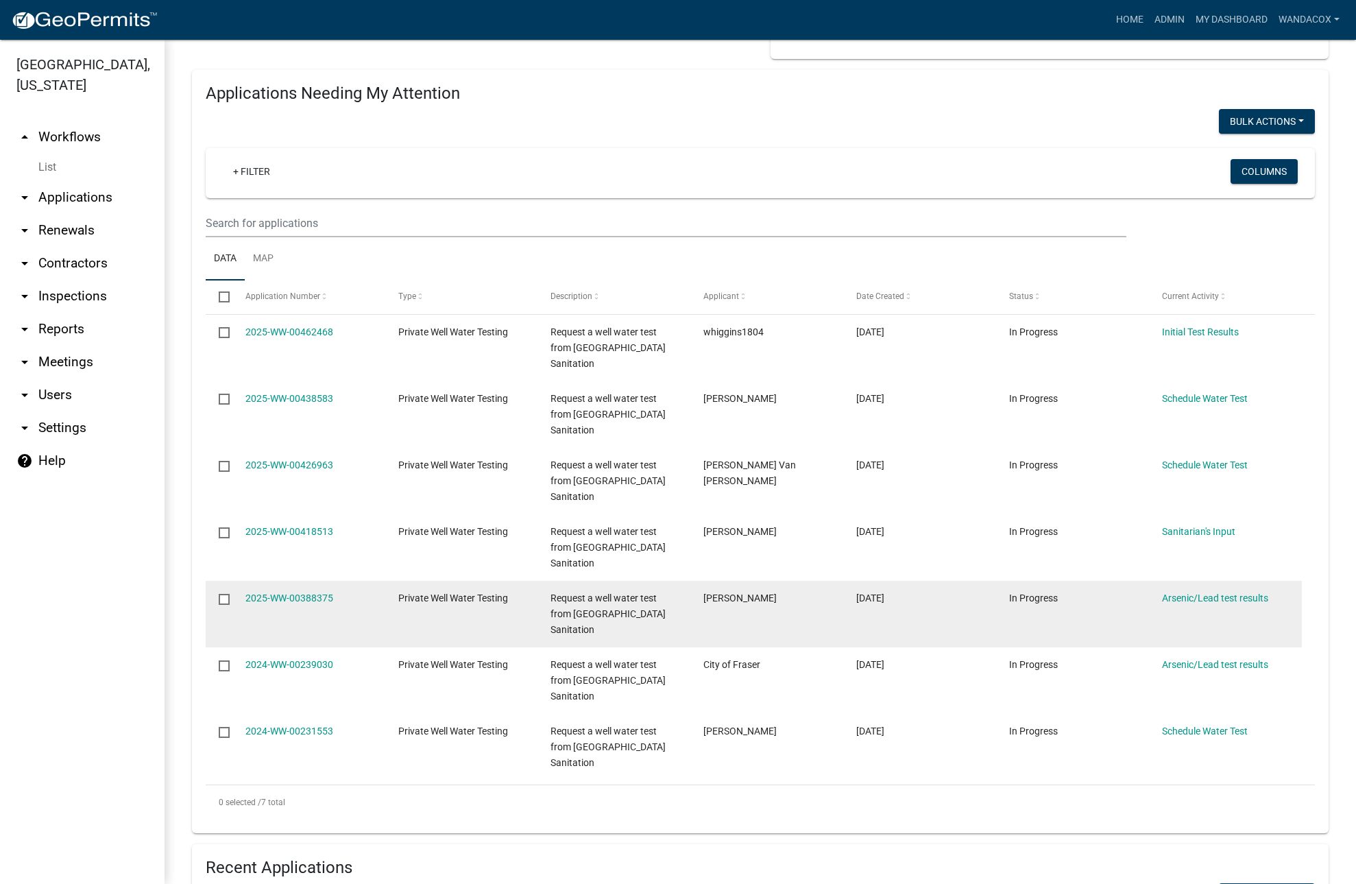
scroll to position [0, 0]
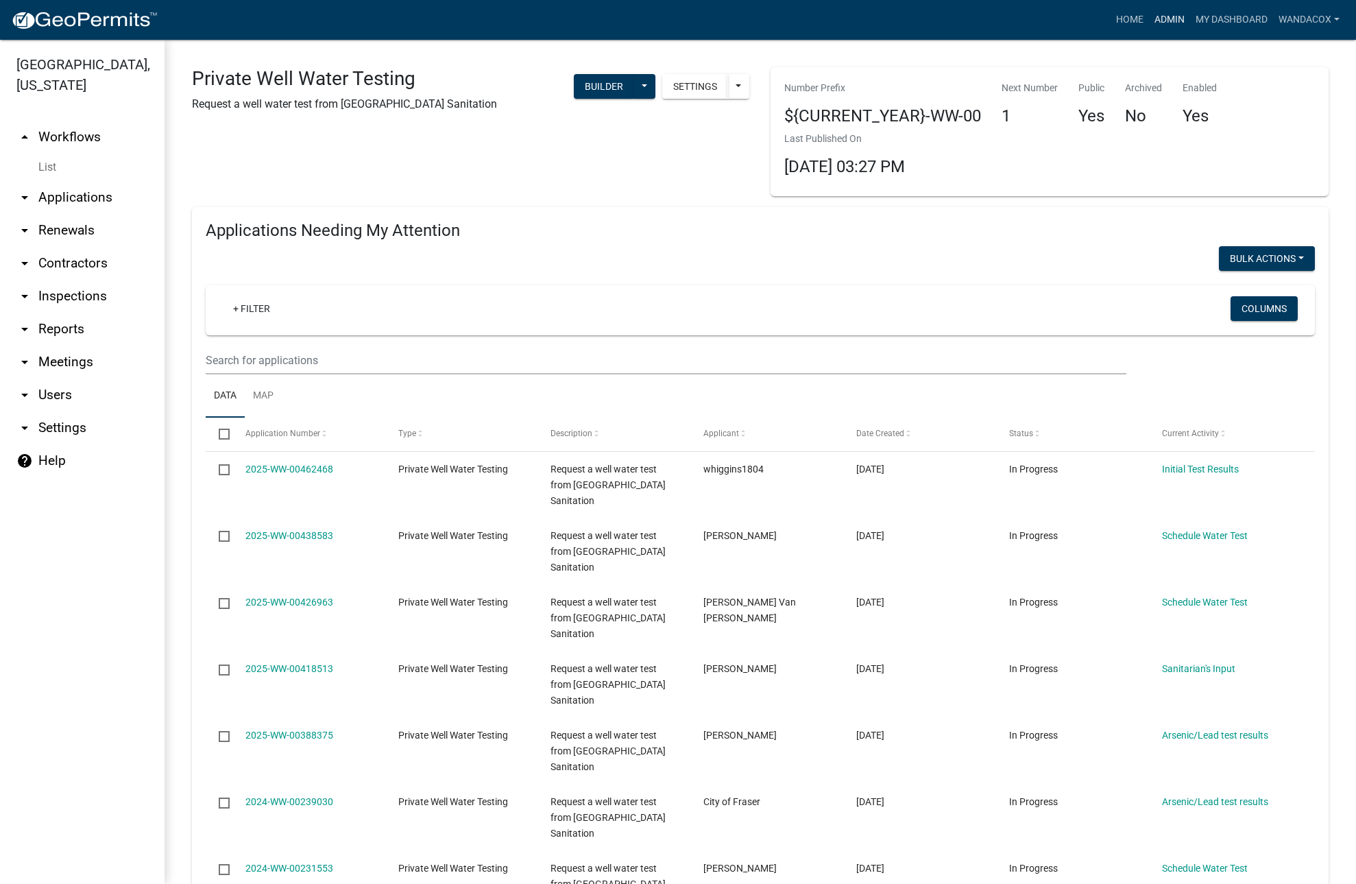
click at [1151, 18] on link "Admin" at bounding box center [1169, 20] width 41 height 26
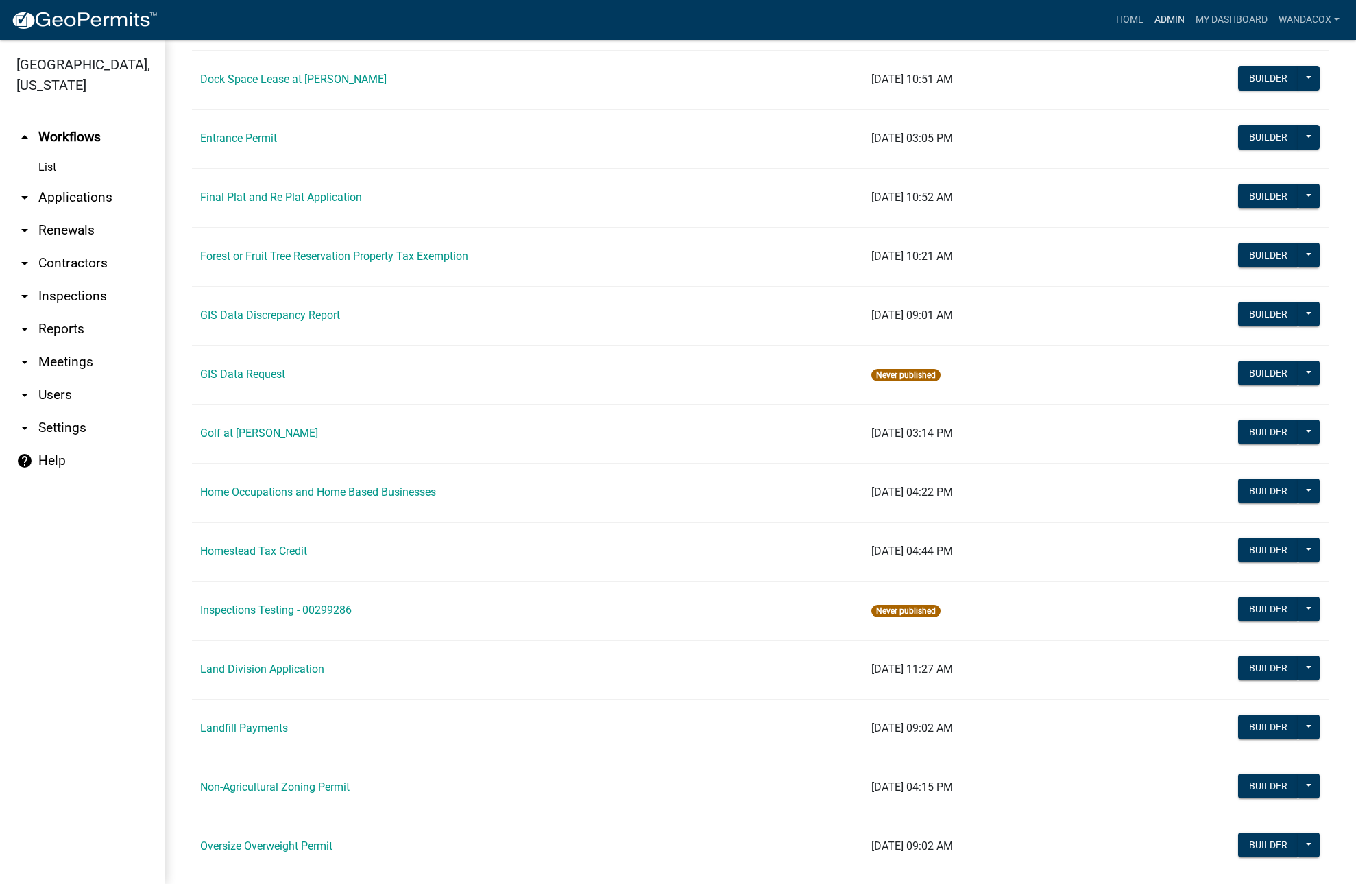
scroll to position [686, 0]
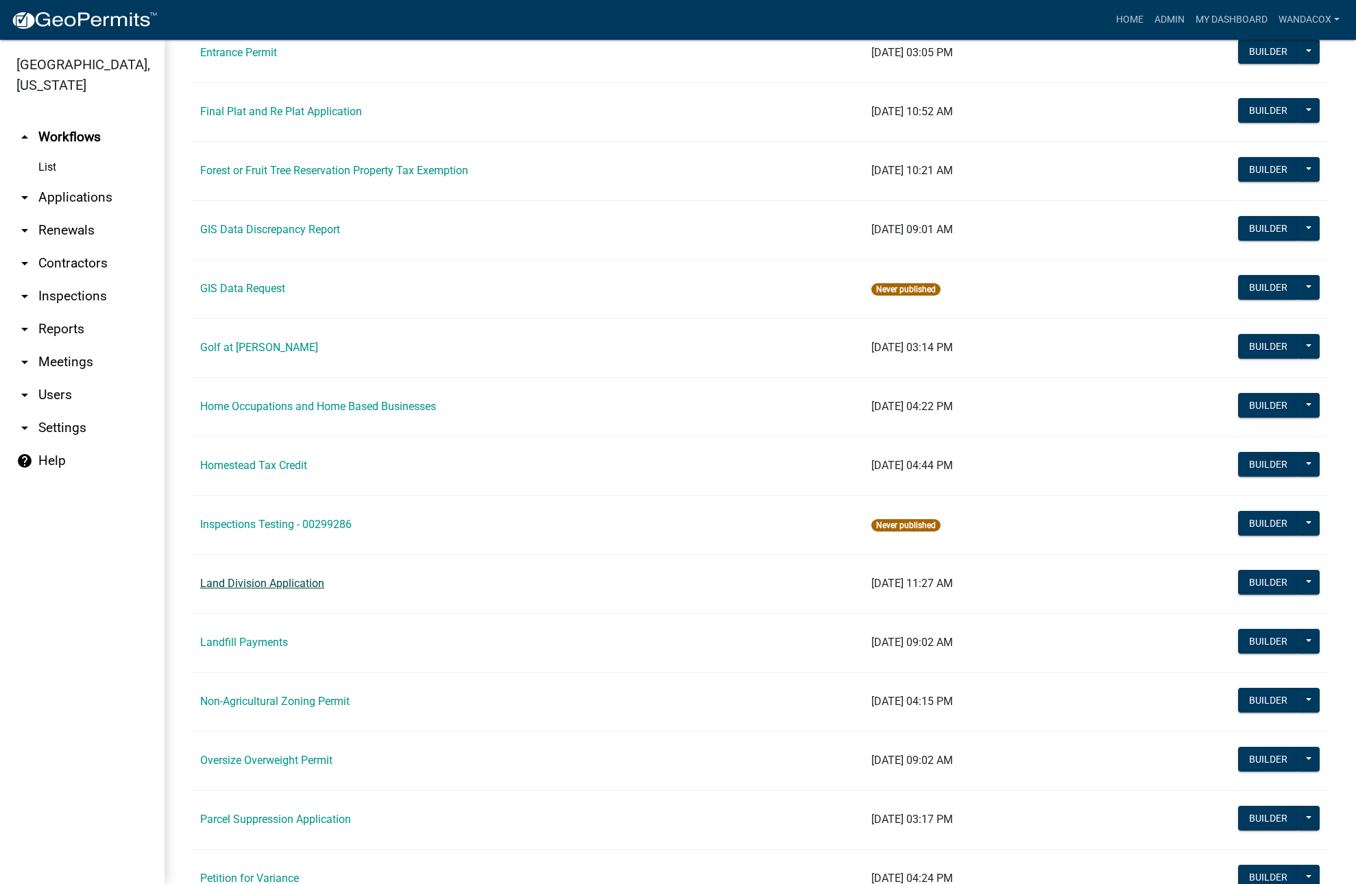
click at [237, 582] on link "Land Division Application" at bounding box center [262, 583] width 124 height 13
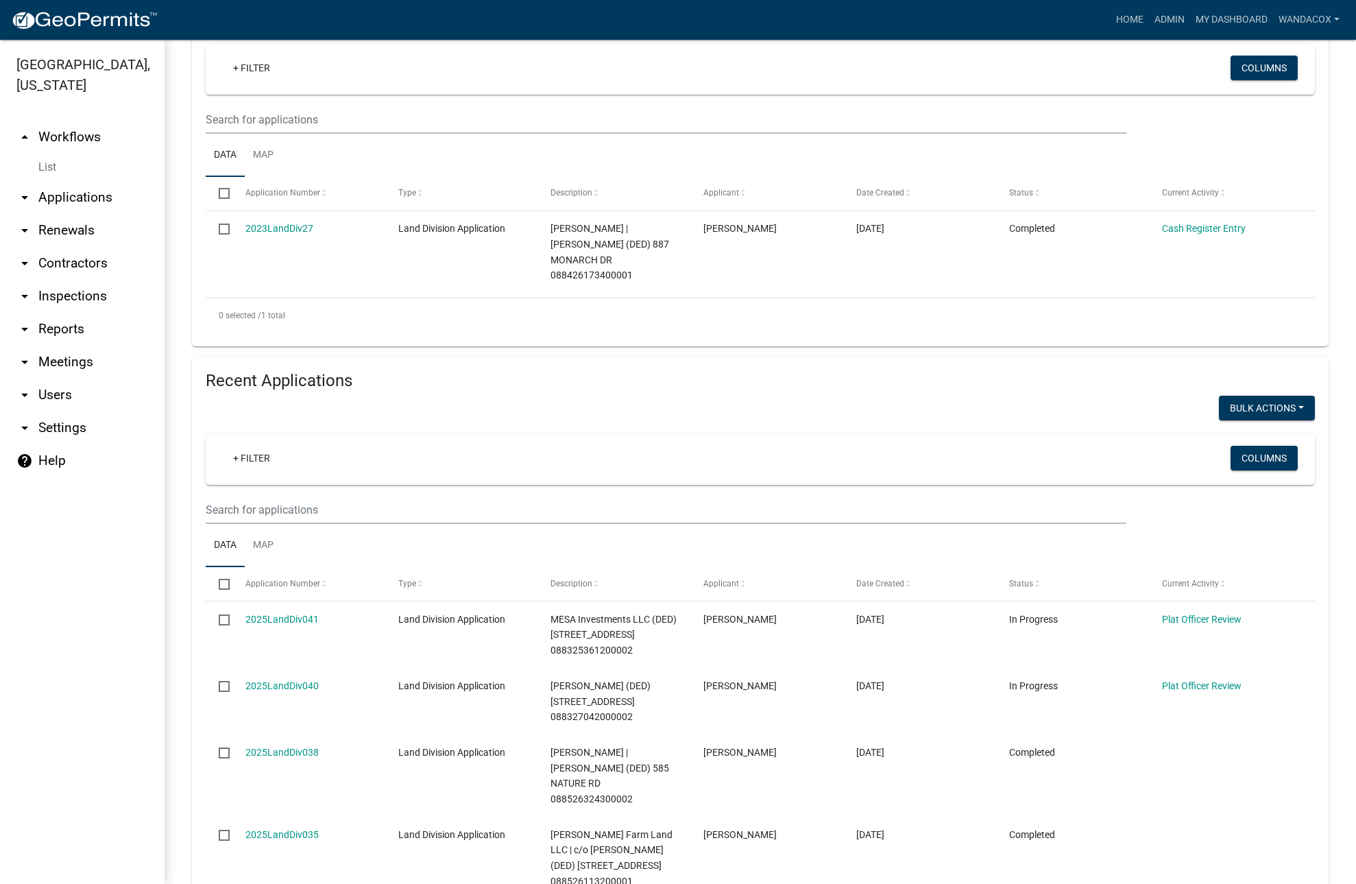
scroll to position [343, 0]
